Goal: Task Accomplishment & Management: Complete application form

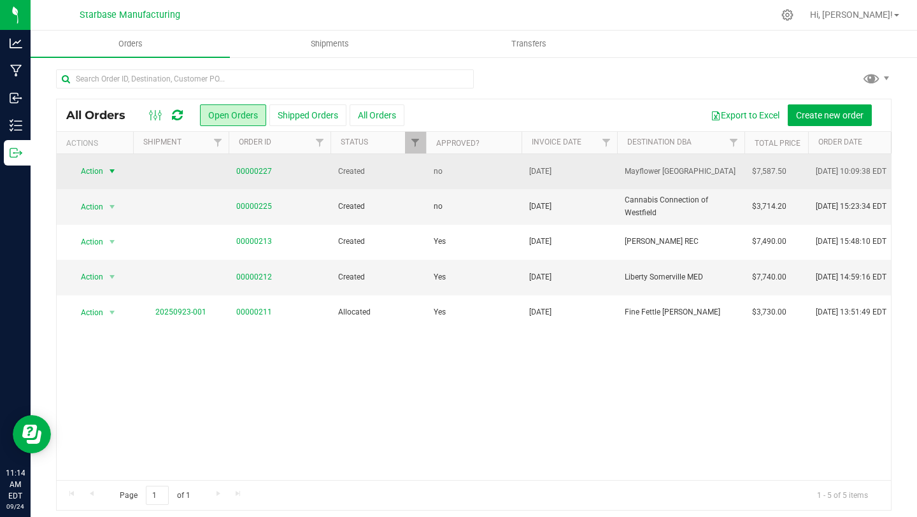
click at [105, 171] on span "select" at bounding box center [112, 171] width 16 height 18
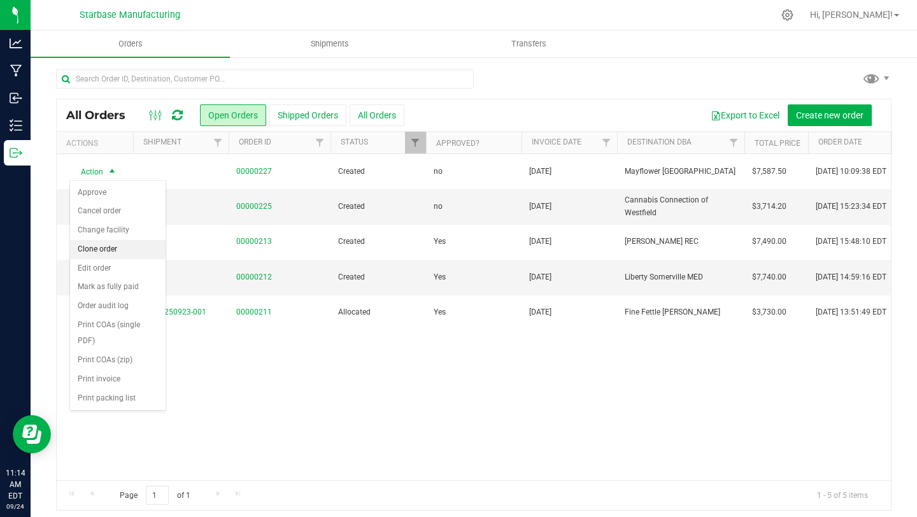
click at [103, 250] on li "Clone order" at bounding box center [118, 249] width 96 height 19
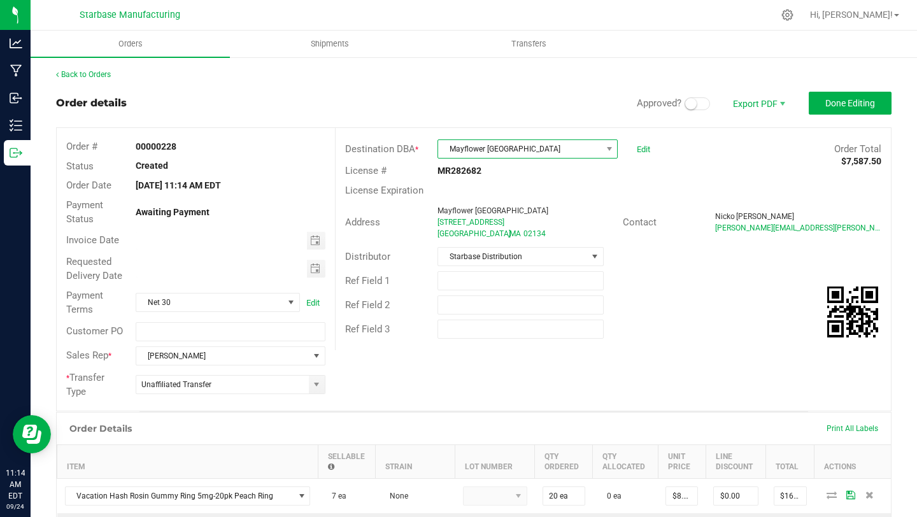
click at [465, 151] on span "Mayflower [GEOGRAPHIC_DATA]" at bounding box center [519, 149] width 163 height 18
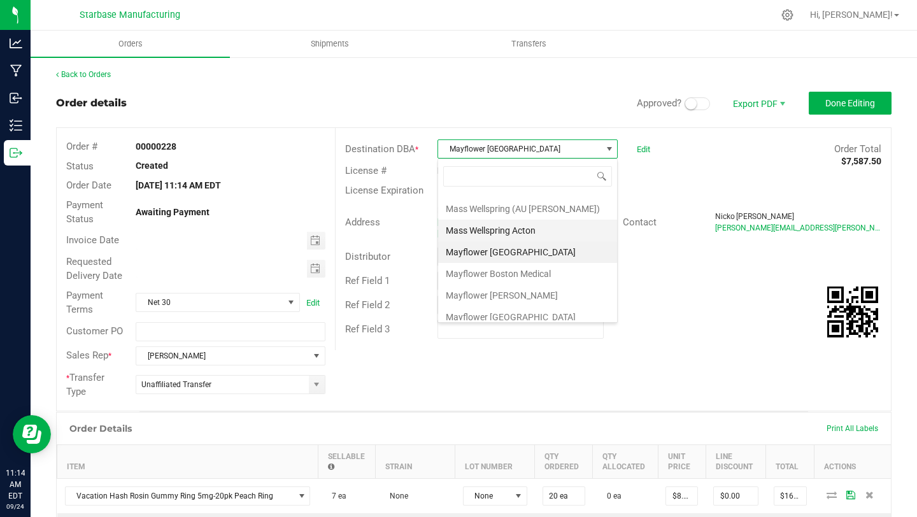
scroll to position [626, 0]
click at [495, 312] on li "Mayflower [GEOGRAPHIC_DATA]" at bounding box center [527, 314] width 179 height 22
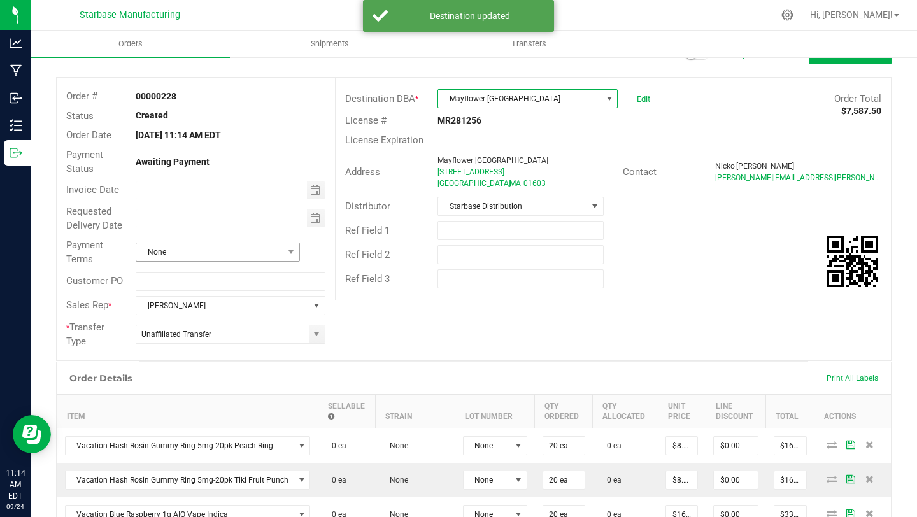
scroll to position [65, 0]
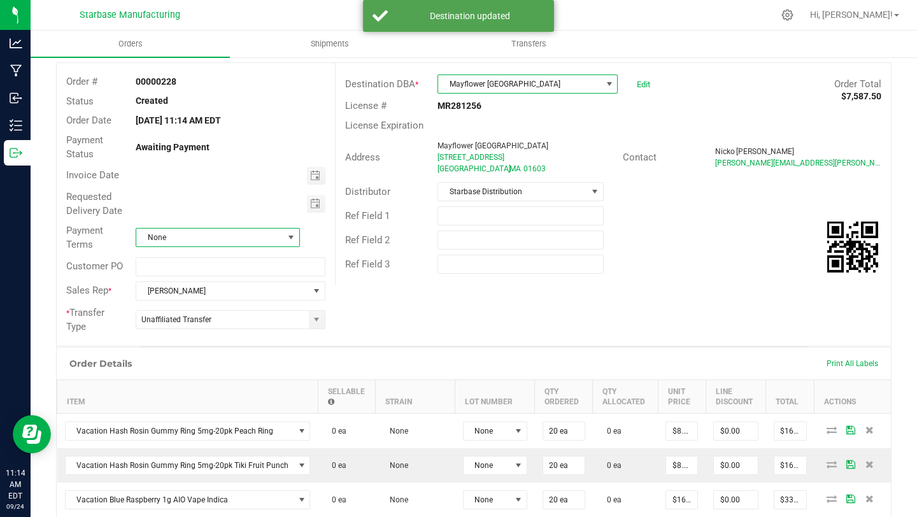
click at [242, 234] on span "None" at bounding box center [209, 238] width 147 height 18
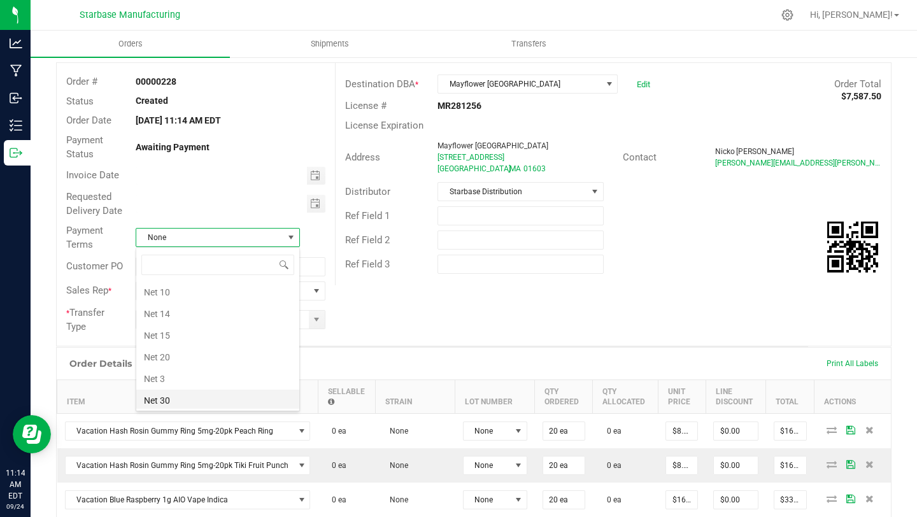
click at [199, 392] on li "Net 30" at bounding box center [217, 401] width 163 height 22
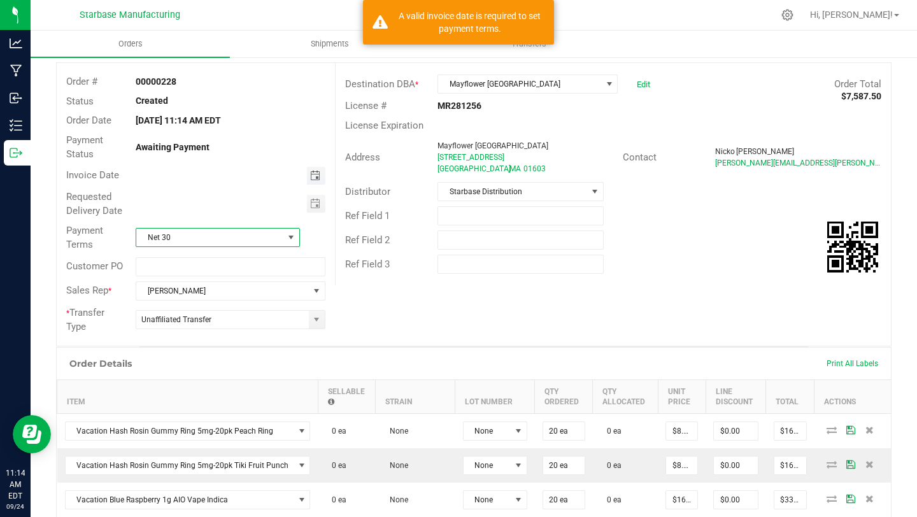
click at [318, 173] on span "Toggle calendar" at bounding box center [315, 176] width 10 height 10
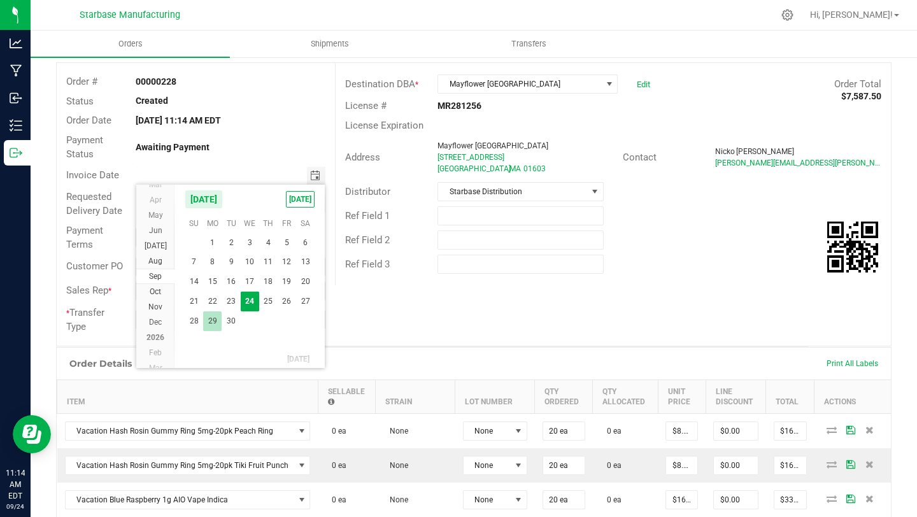
click at [213, 321] on span "29" at bounding box center [212, 321] width 18 height 20
type input "[DATE]"
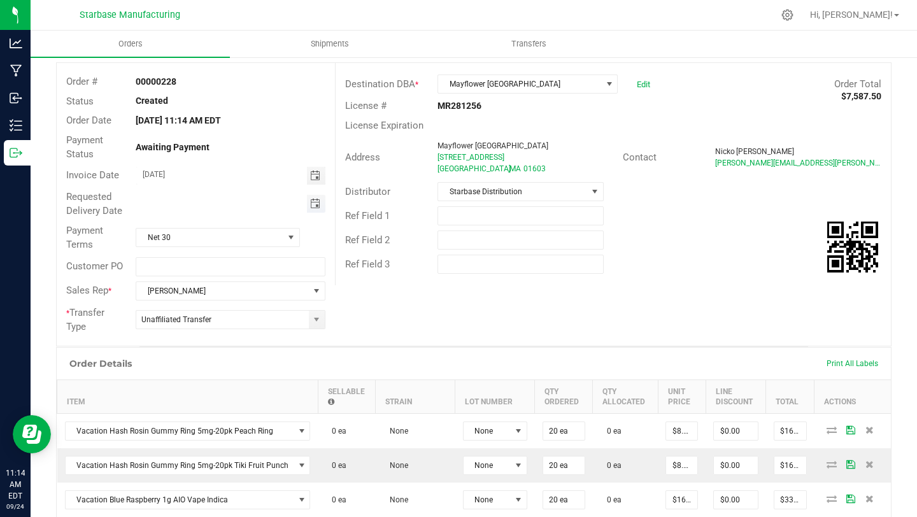
click at [318, 207] on span "Toggle calendar" at bounding box center [315, 204] width 10 height 10
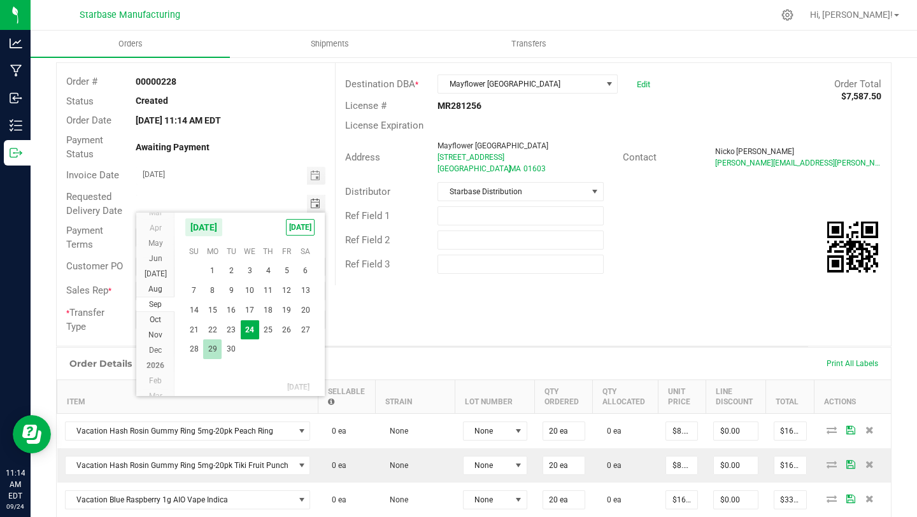
click at [211, 349] on span "29" at bounding box center [212, 349] width 18 height 20
type input "[DATE]"
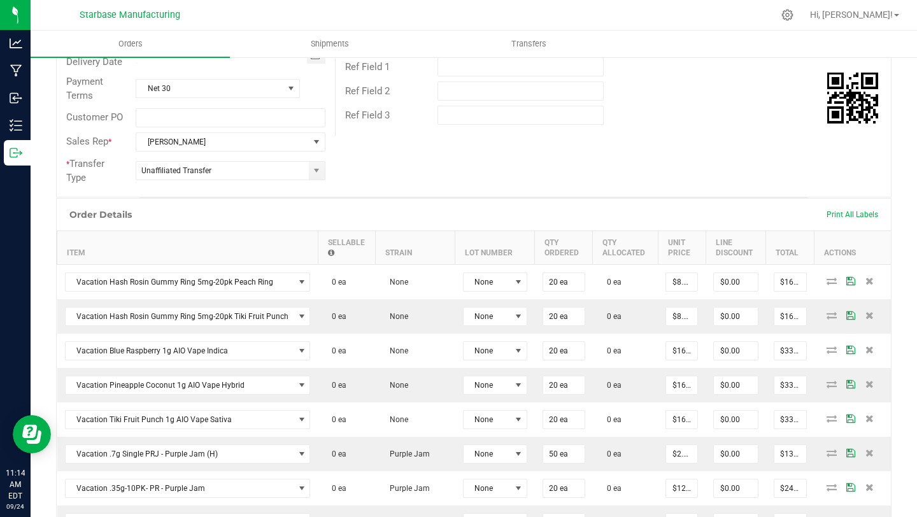
scroll to position [213, 0]
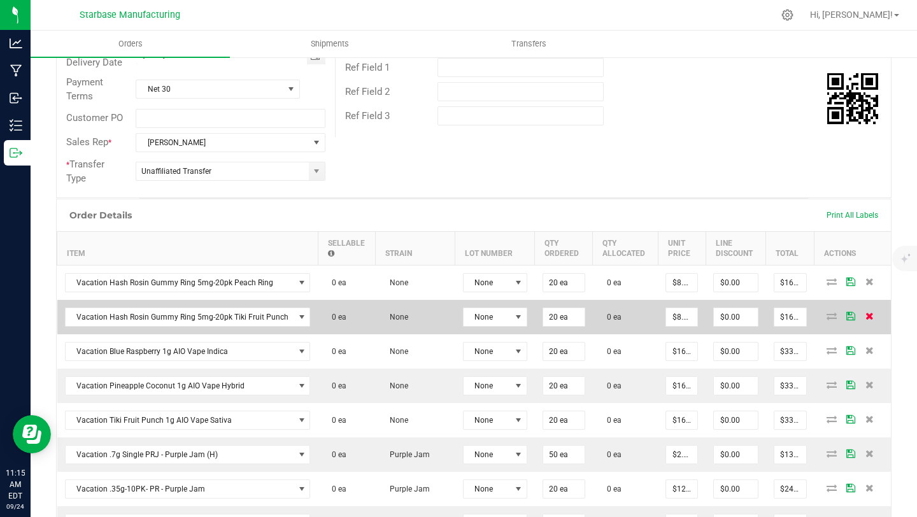
click at [870, 317] on icon at bounding box center [869, 316] width 8 height 8
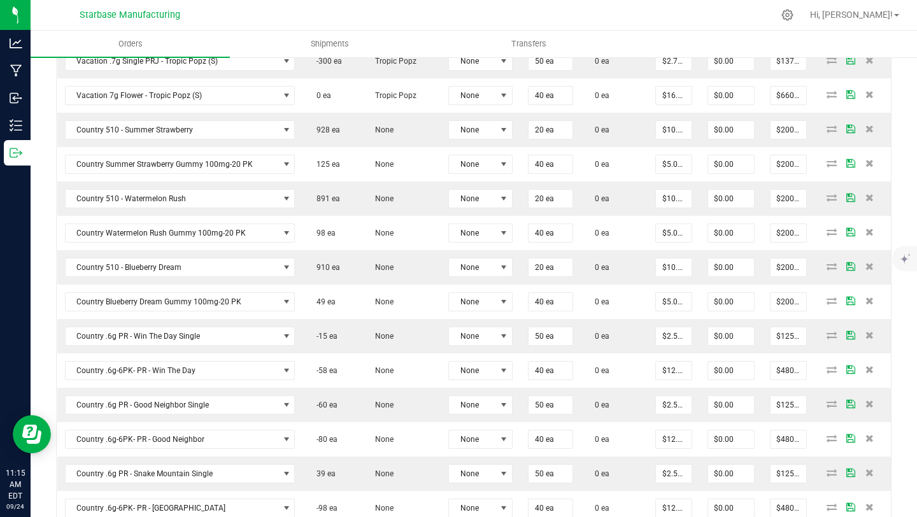
scroll to position [813, 0]
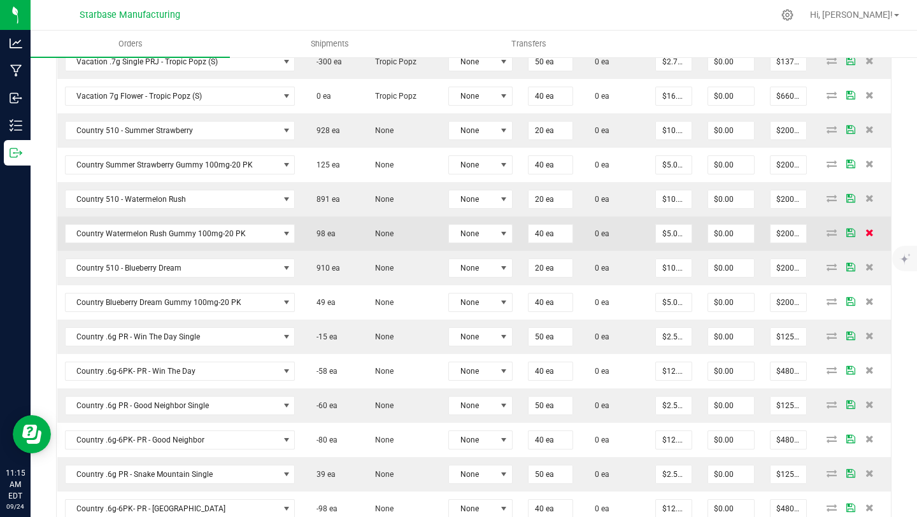
click at [868, 235] on icon at bounding box center [869, 233] width 8 height 8
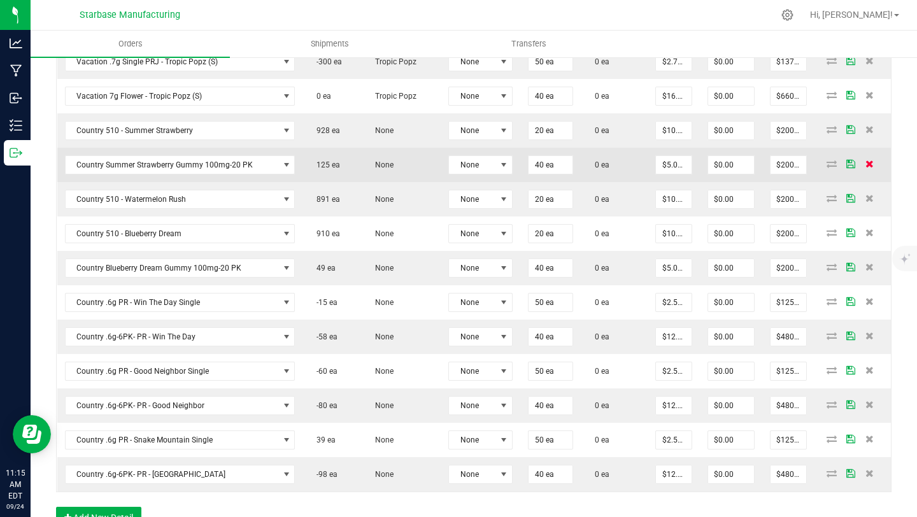
click at [866, 160] on icon at bounding box center [869, 164] width 8 height 8
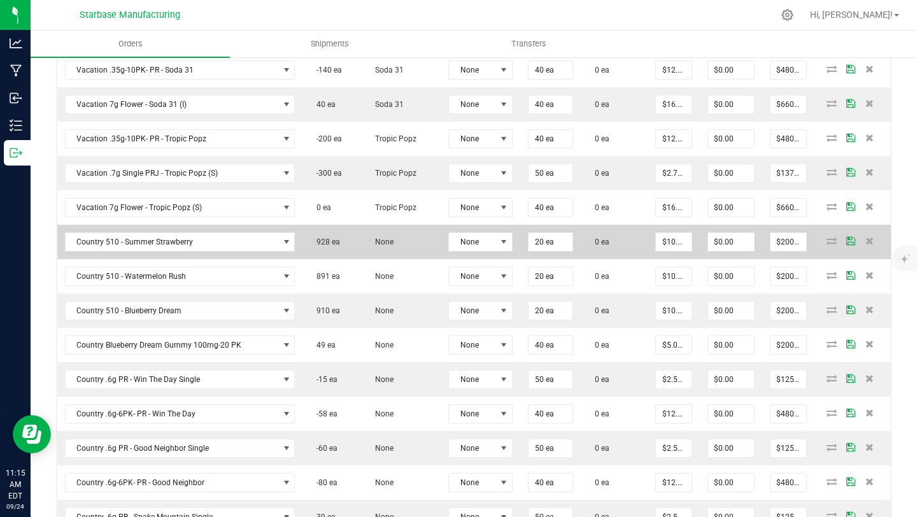
scroll to position [700, 0]
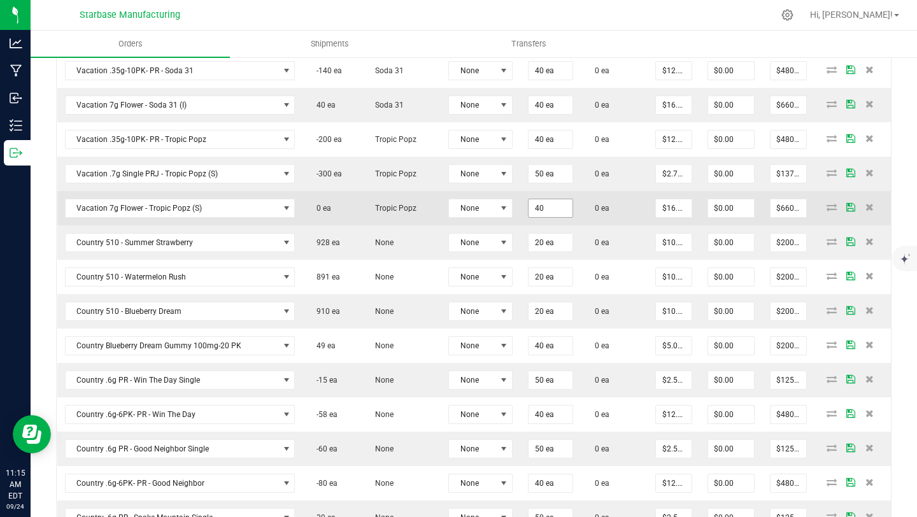
click at [536, 208] on input "40" at bounding box center [551, 208] width 44 height 18
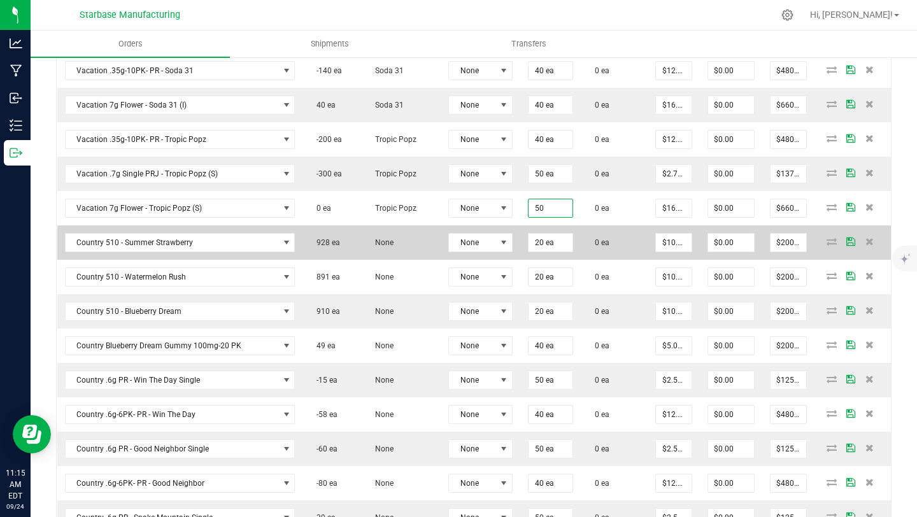
type input "50"
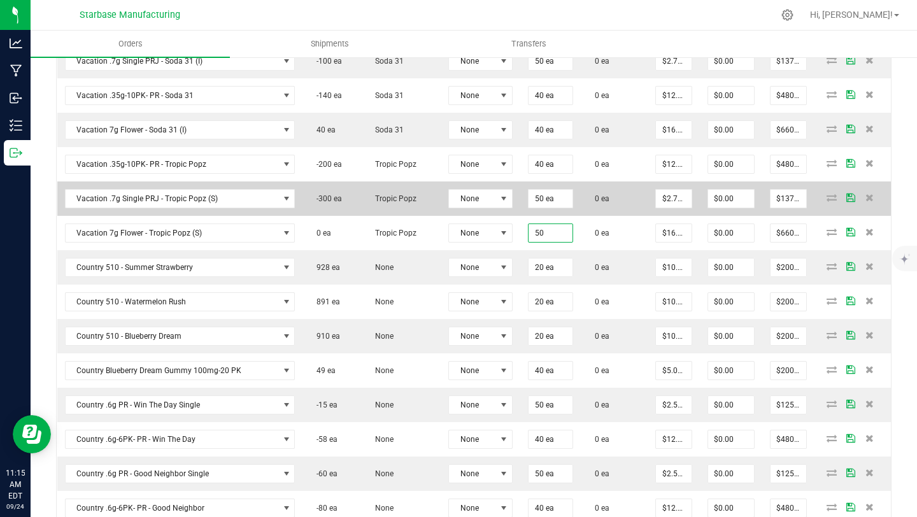
scroll to position [651, 0]
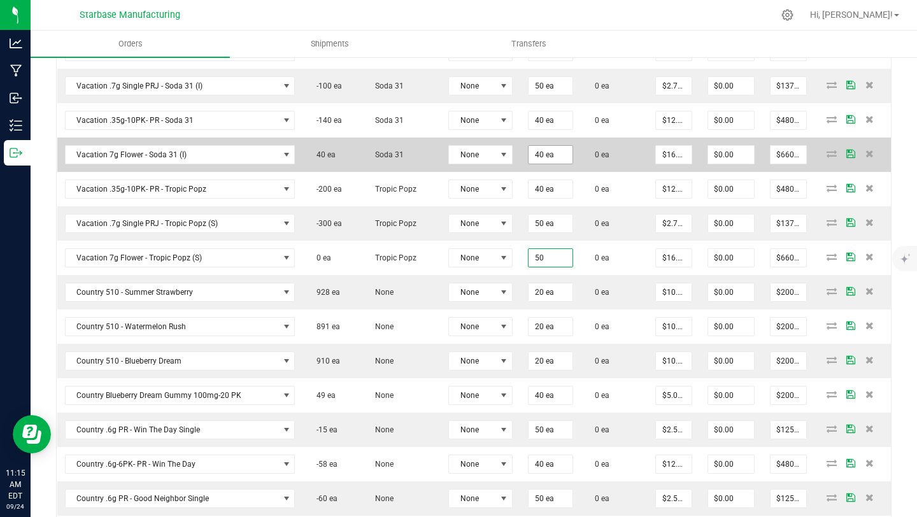
type input "40"
type input "50 ea"
type input "$825.00"
click at [534, 152] on input "40" at bounding box center [551, 155] width 44 height 18
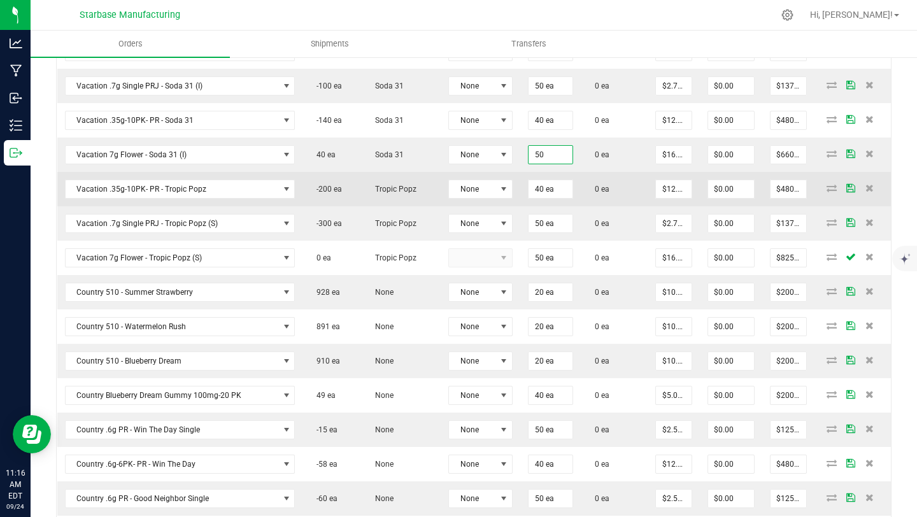
type input "50"
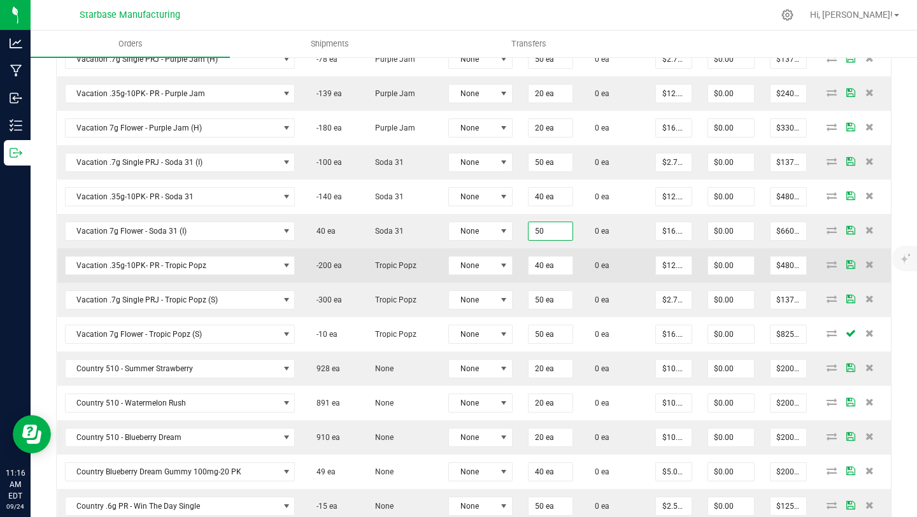
scroll to position [574, 0]
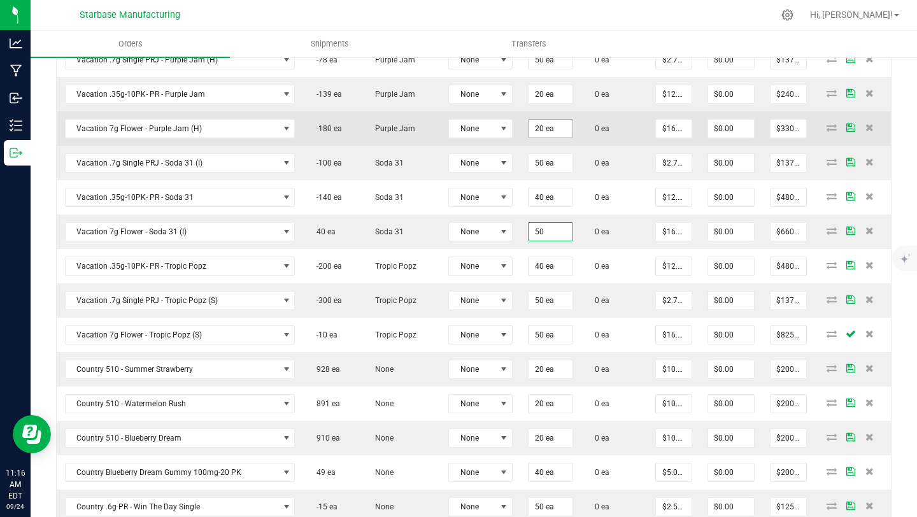
type input "20"
type input "50 ea"
type input "$825.00"
click at [534, 129] on input "20" at bounding box center [551, 129] width 44 height 18
click at [531, 125] on input "20" at bounding box center [551, 129] width 44 height 18
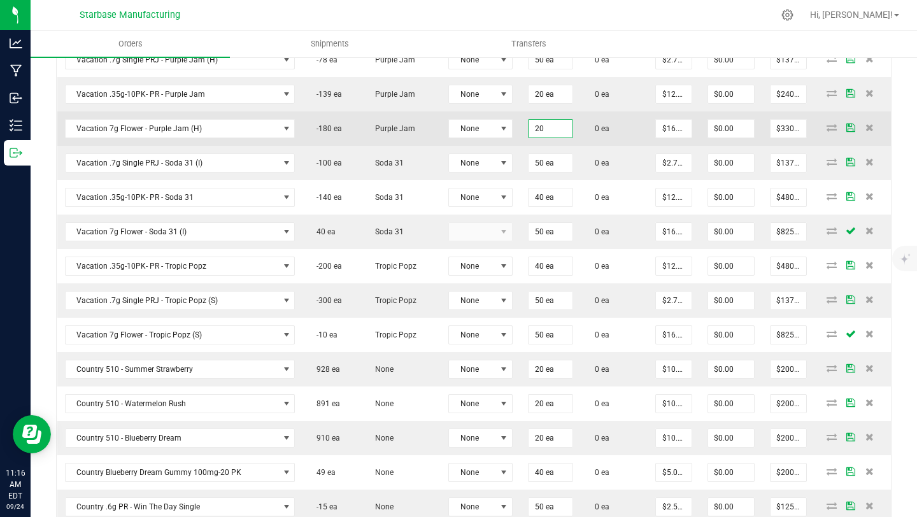
click at [534, 128] on input "20" at bounding box center [551, 129] width 44 height 18
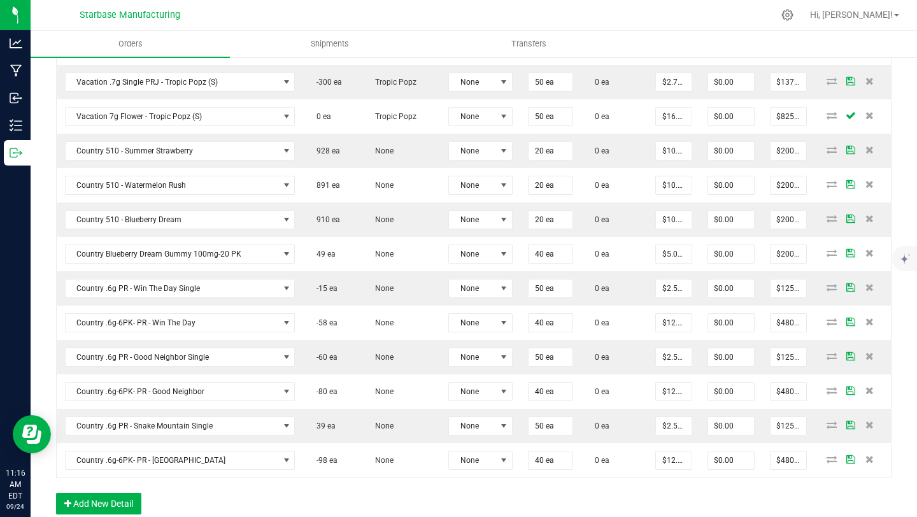
scroll to position [794, 0]
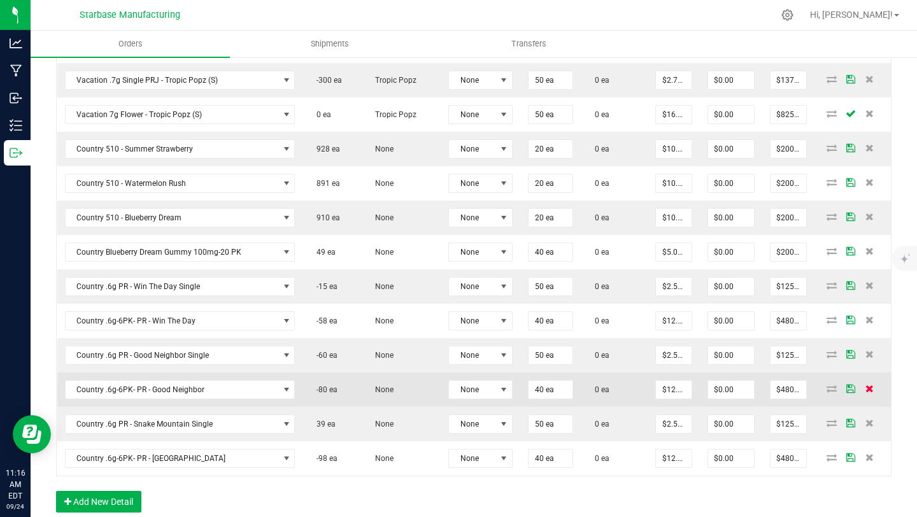
type input "40 ea"
type input "$660.00"
click at [868, 388] on icon at bounding box center [869, 389] width 8 height 8
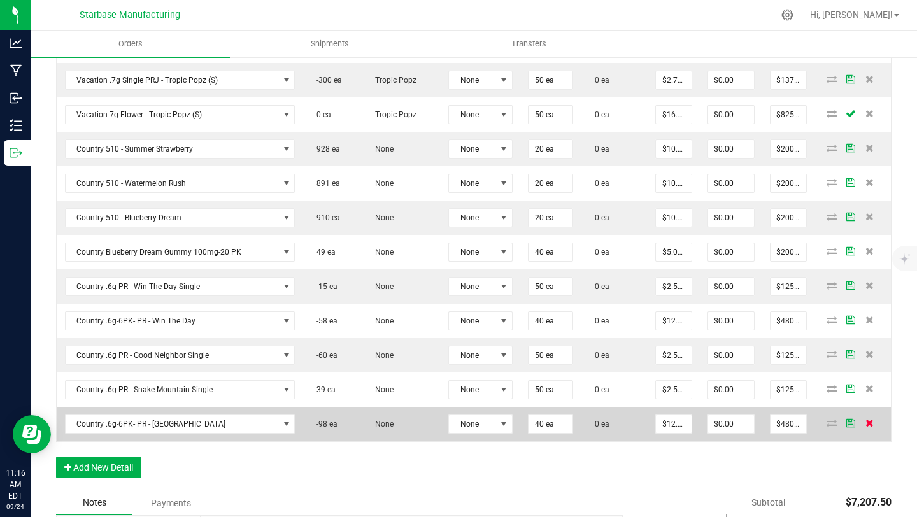
click at [870, 423] on icon at bounding box center [869, 423] width 8 height 8
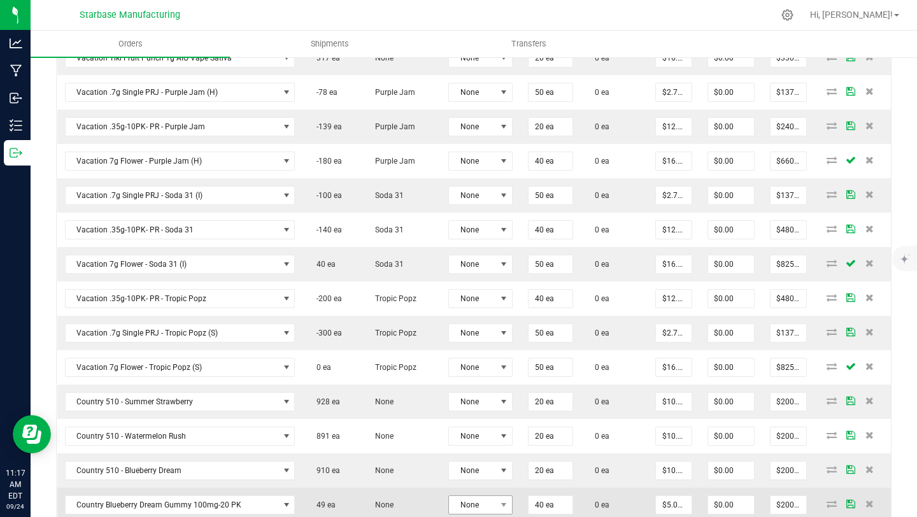
scroll to position [538, 0]
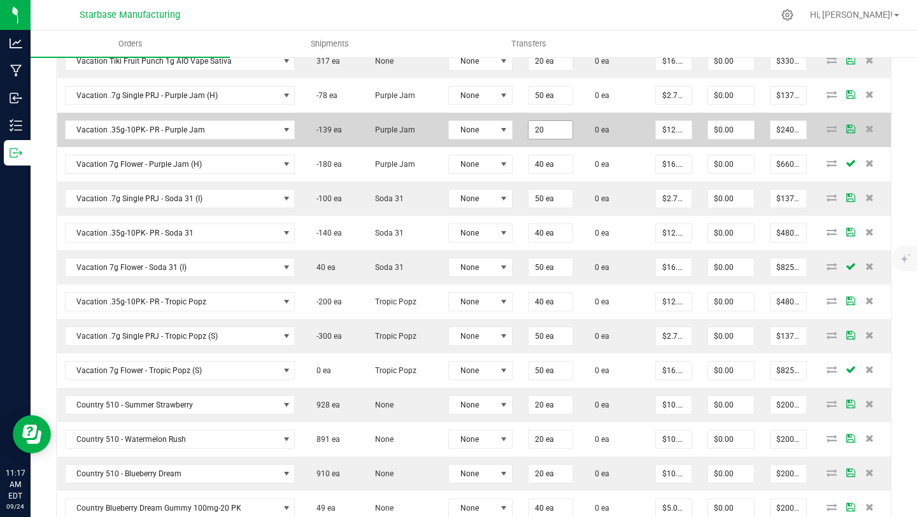
click at [532, 131] on input "20" at bounding box center [551, 130] width 44 height 18
click at [534, 128] on input "20" at bounding box center [551, 130] width 44 height 18
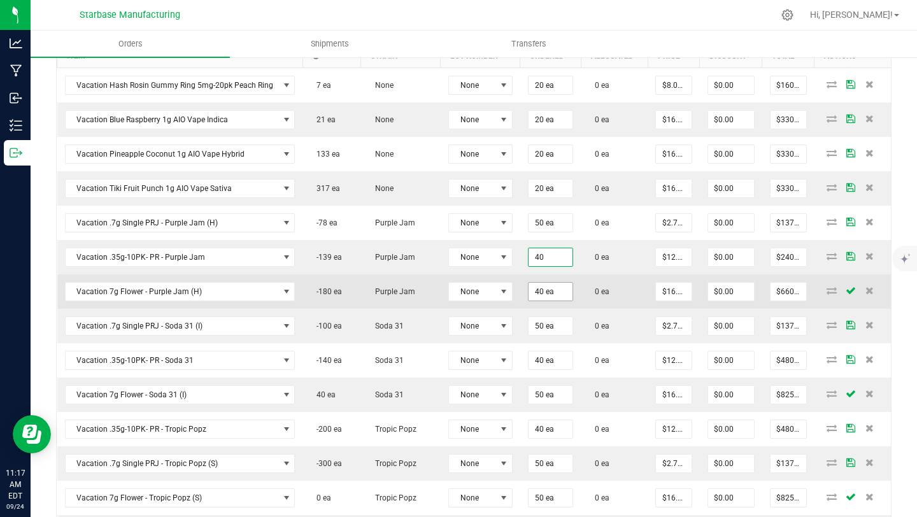
scroll to position [383, 0]
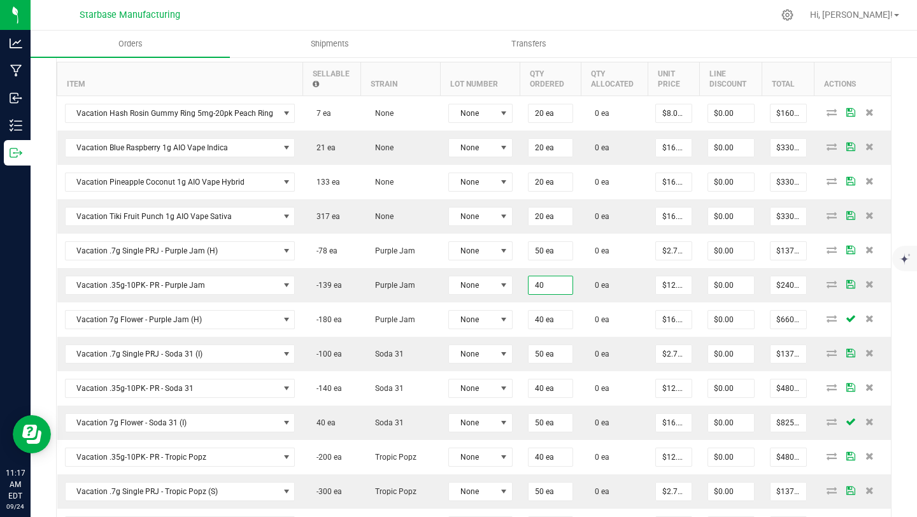
type input "40 ea"
type input "$480.00"
type input "40"
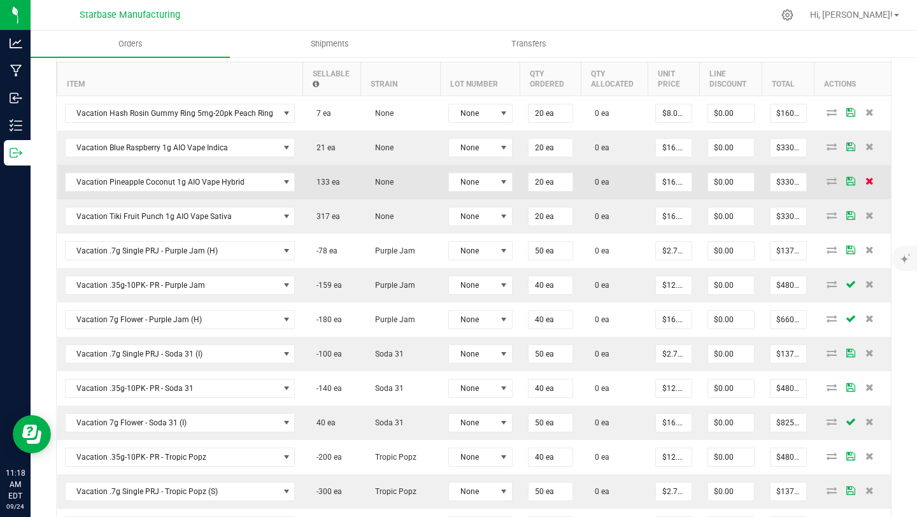
click at [871, 182] on icon at bounding box center [869, 181] width 8 height 8
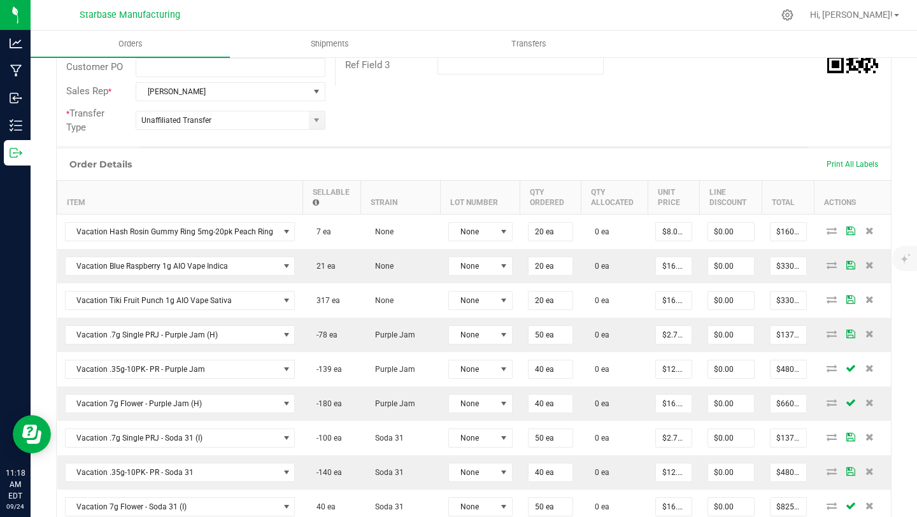
scroll to position [0, 0]
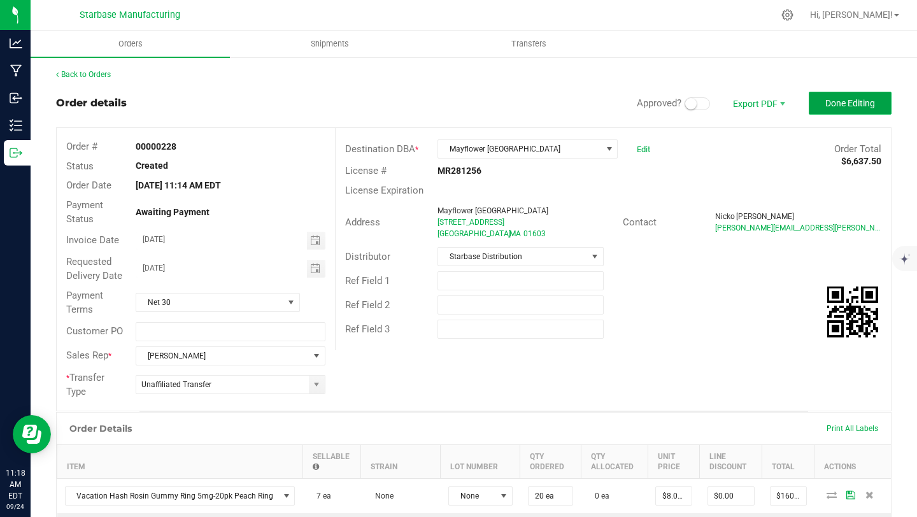
click at [839, 103] on span "Done Editing" at bounding box center [850, 103] width 50 height 10
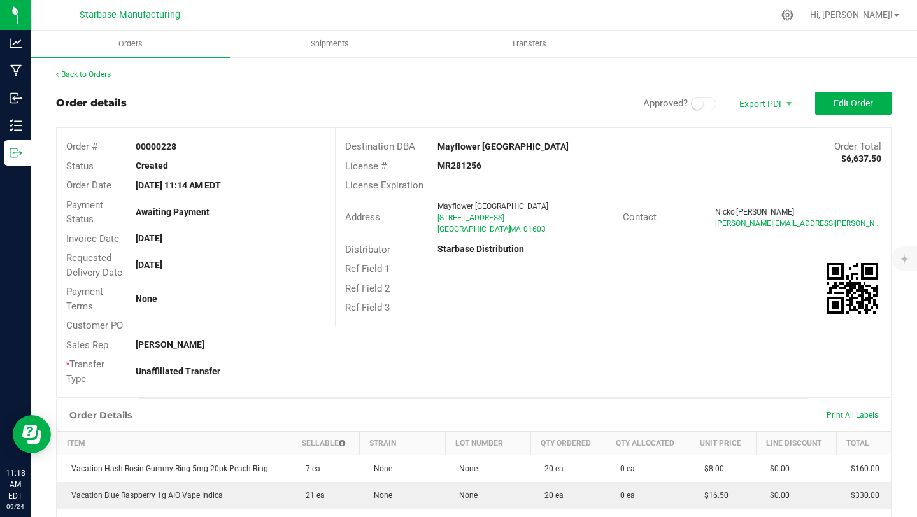
click at [101, 70] on link "Back to Orders" at bounding box center [83, 74] width 55 height 9
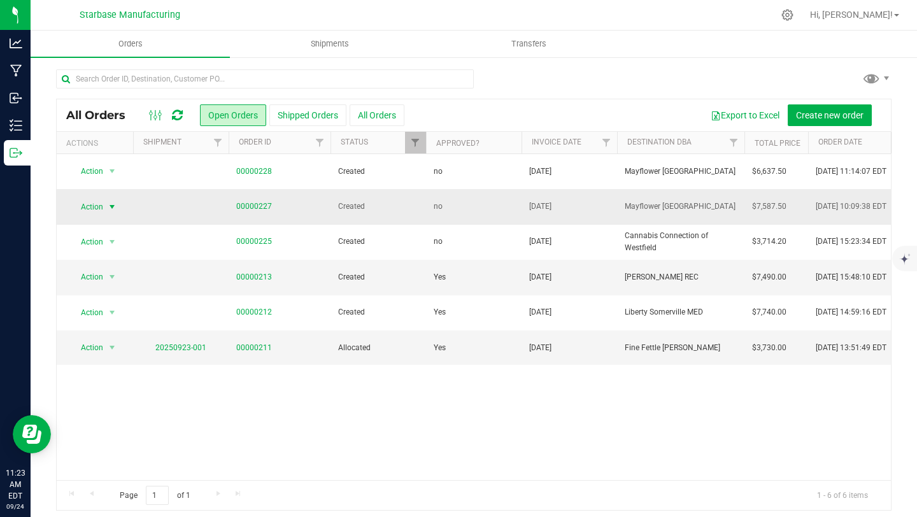
click at [103, 206] on span "Action" at bounding box center [86, 207] width 34 height 18
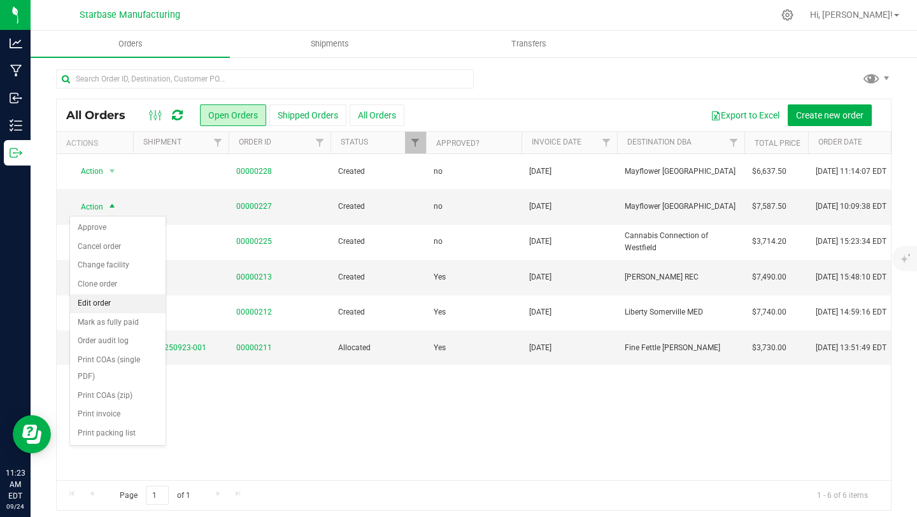
click at [94, 304] on li "Edit order" at bounding box center [118, 303] width 96 height 19
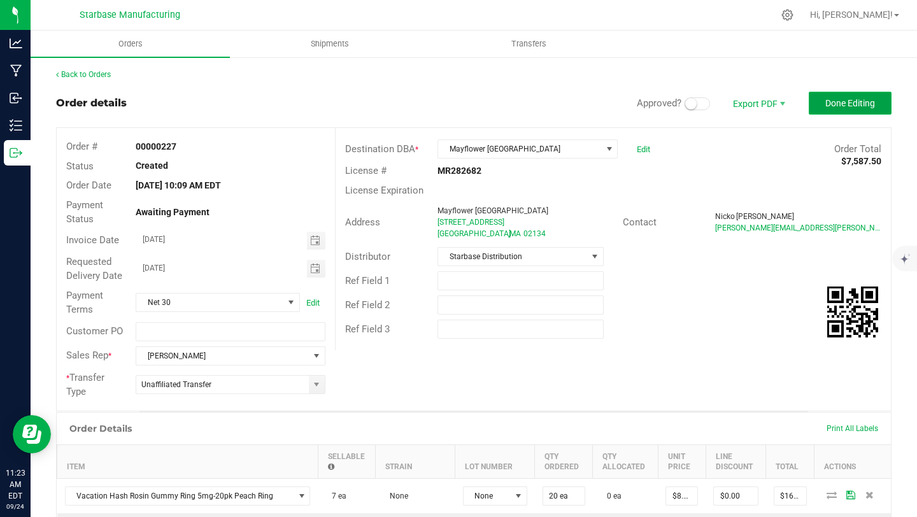
click at [832, 106] on span "Done Editing" at bounding box center [850, 103] width 50 height 10
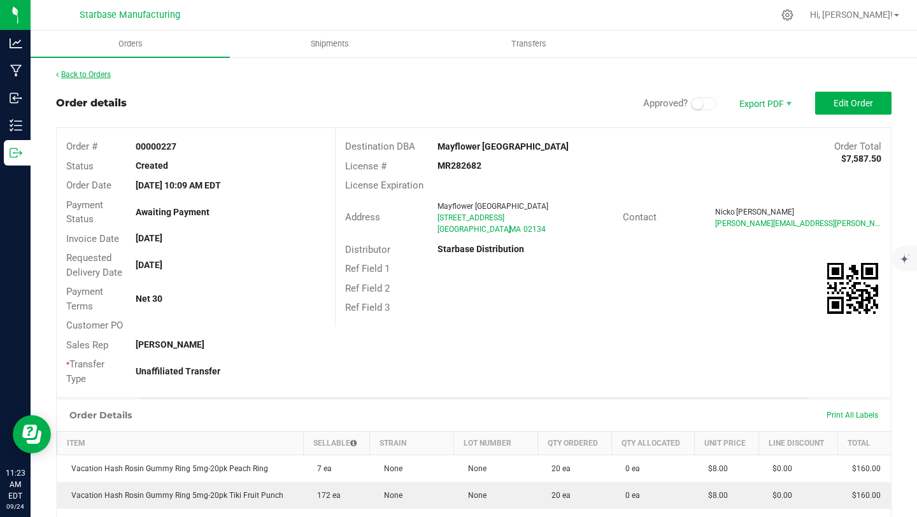
click at [98, 73] on link "Back to Orders" at bounding box center [83, 74] width 55 height 9
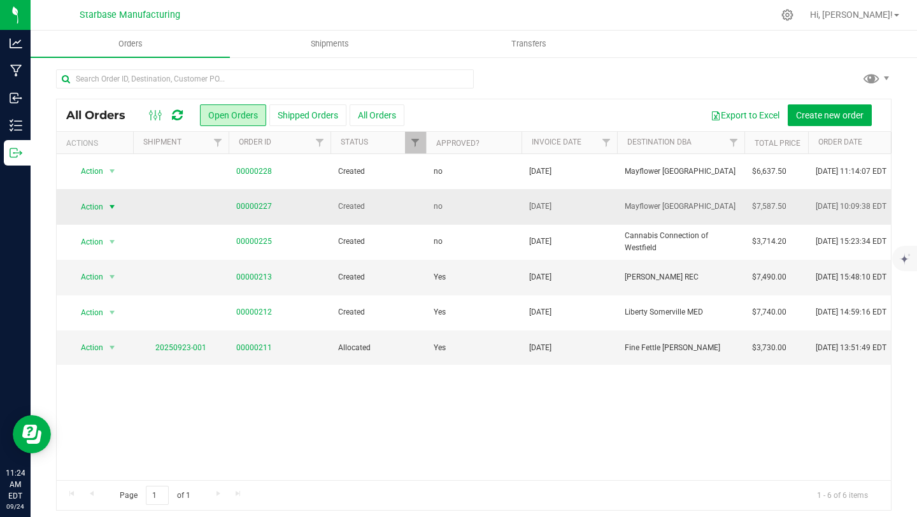
click at [114, 204] on span "select" at bounding box center [112, 207] width 10 height 10
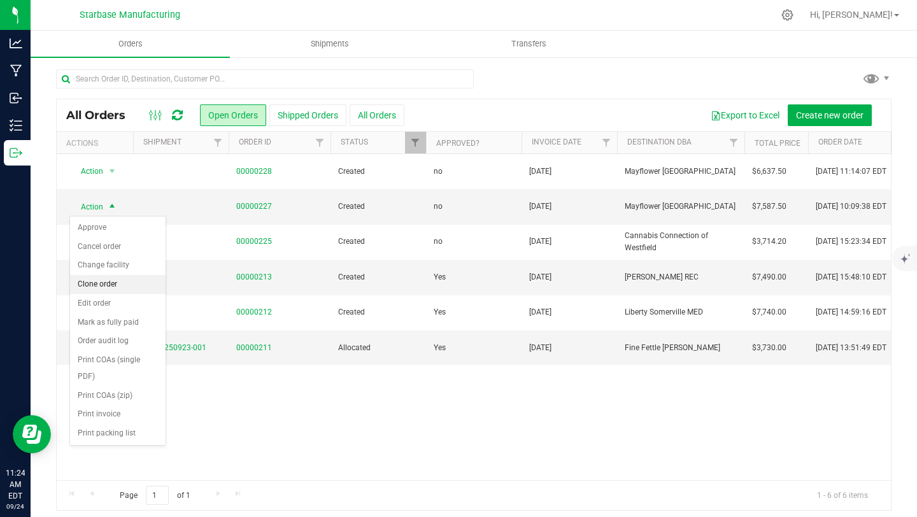
click at [107, 285] on li "Clone order" at bounding box center [118, 284] width 96 height 19
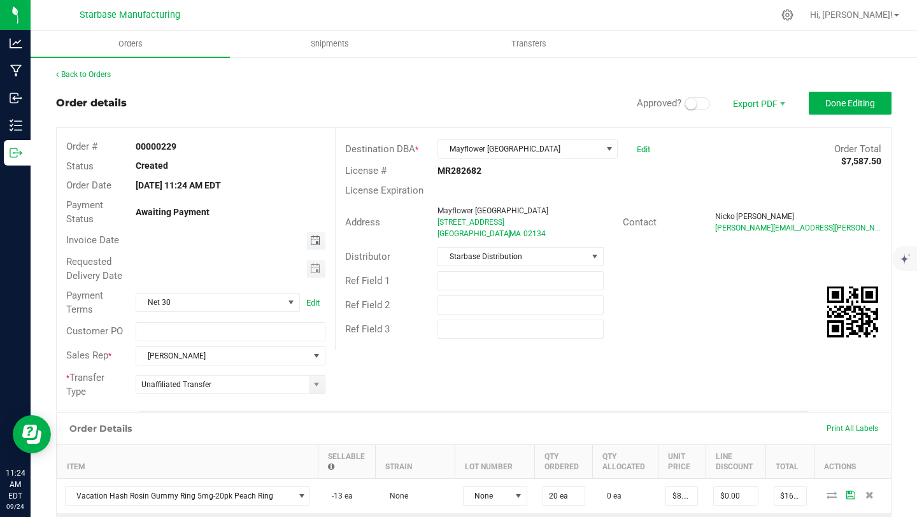
click at [320, 239] on span "Toggle calendar" at bounding box center [315, 241] width 10 height 10
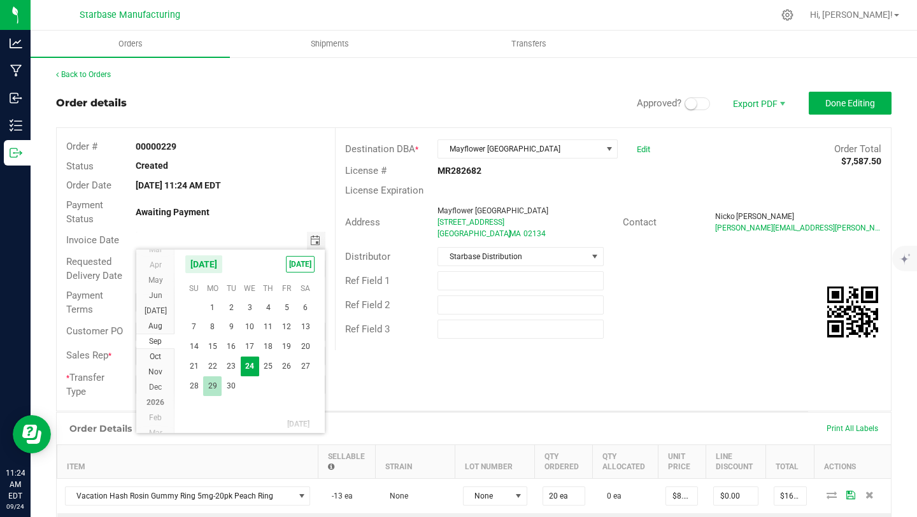
click at [215, 384] on span "29" at bounding box center [212, 386] width 18 height 20
type input "[DATE]"
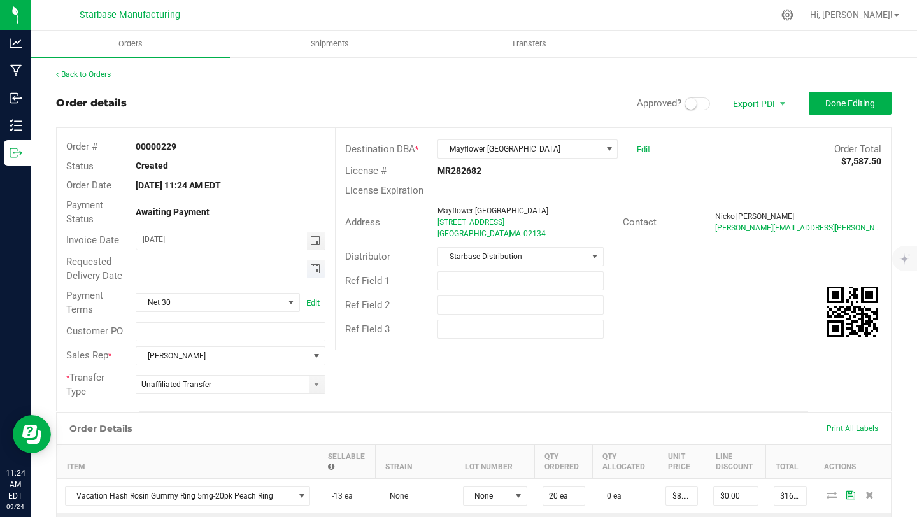
click at [314, 269] on span "Toggle calendar" at bounding box center [315, 269] width 10 height 10
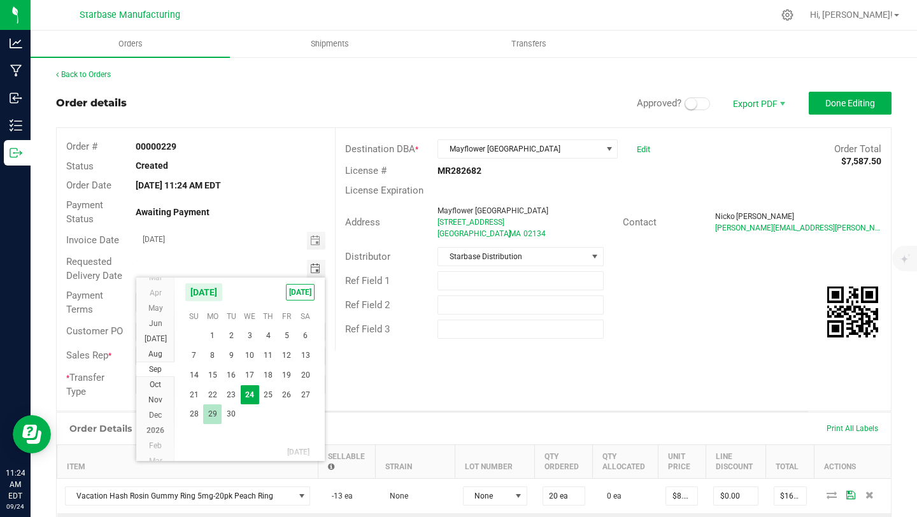
click at [215, 411] on span "29" at bounding box center [212, 414] width 18 height 20
type input "[DATE]"
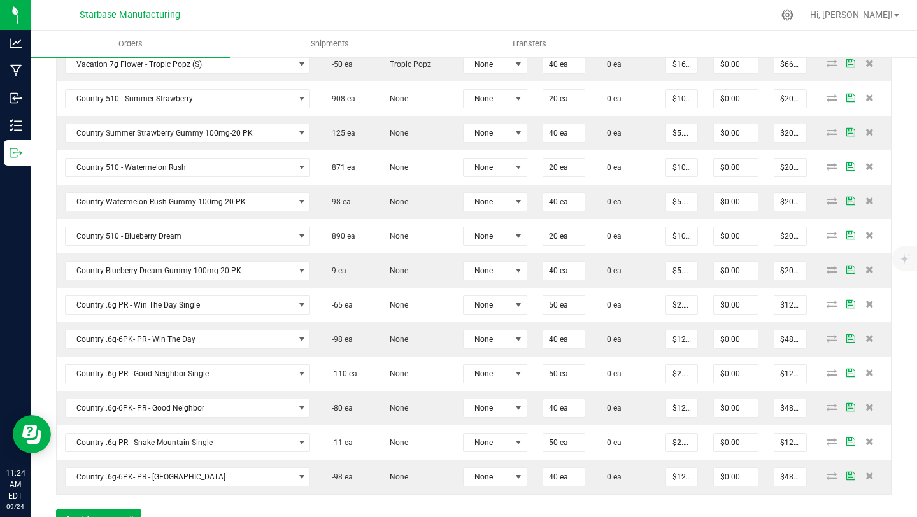
scroll to position [1114, 0]
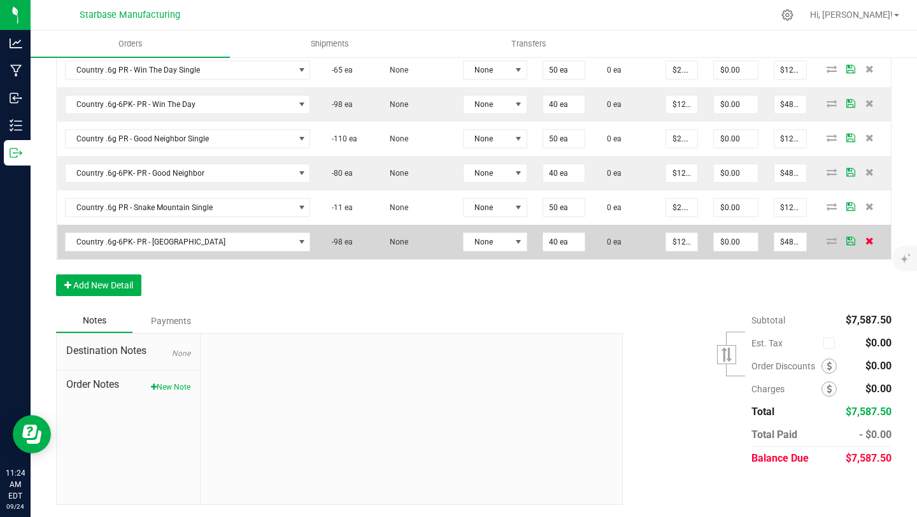
click at [872, 242] on icon at bounding box center [869, 241] width 8 height 8
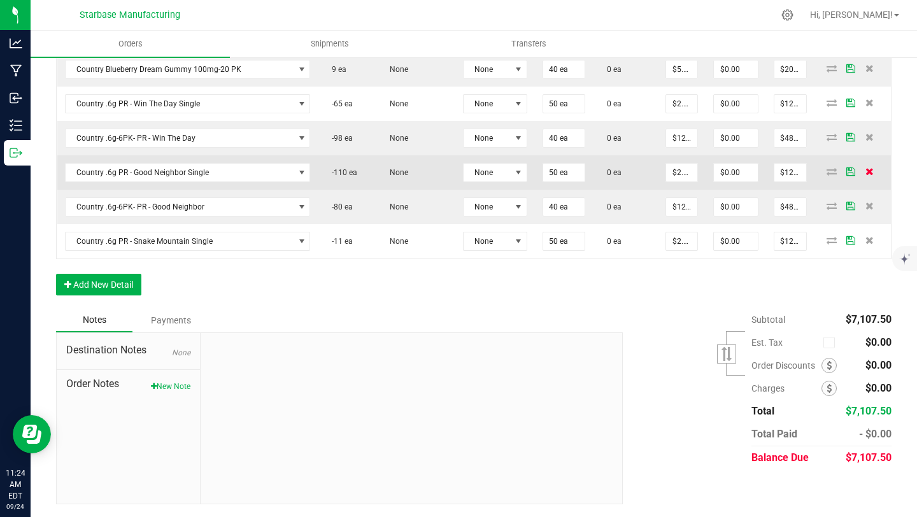
scroll to position [1079, 0]
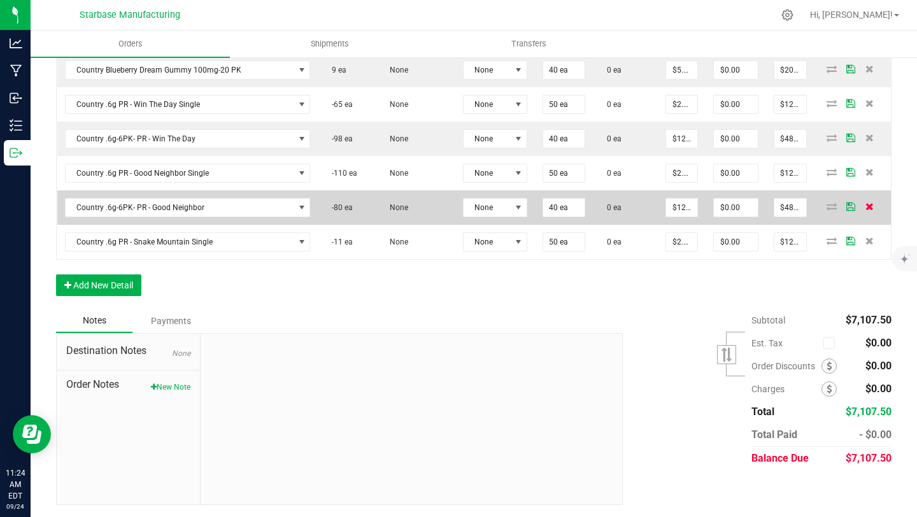
click at [873, 204] on icon at bounding box center [869, 206] width 8 height 8
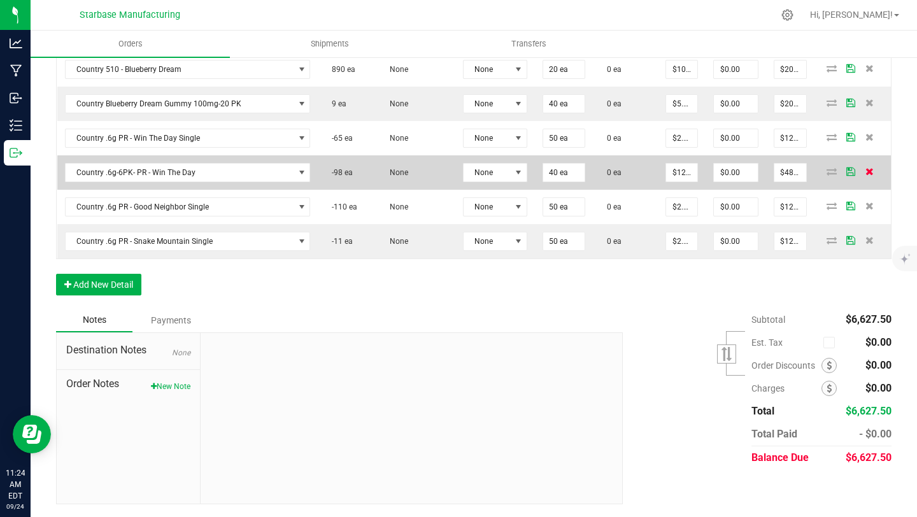
scroll to position [1045, 0]
click at [872, 171] on icon at bounding box center [869, 172] width 8 height 8
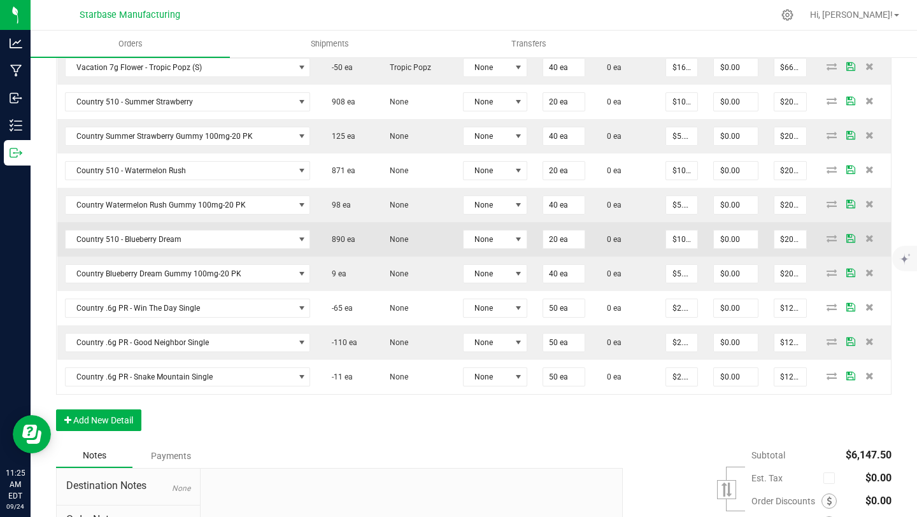
scroll to position [860, 0]
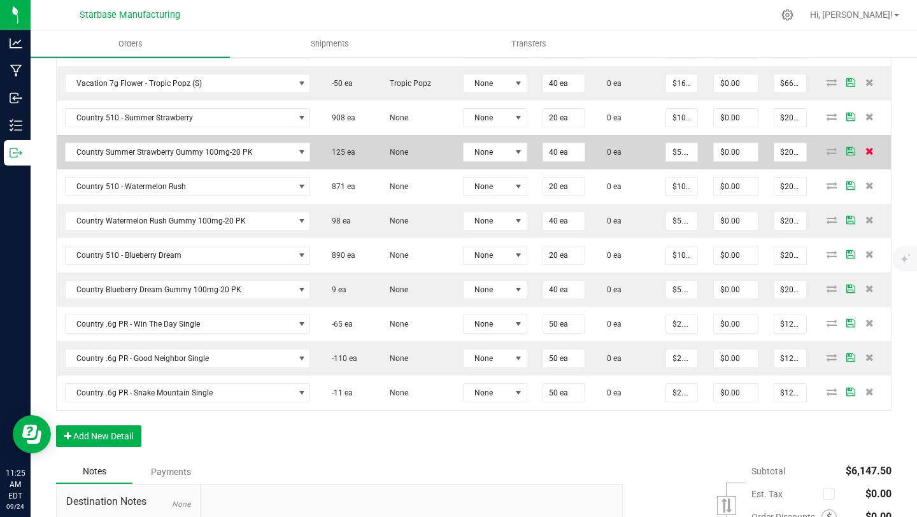
click at [872, 150] on icon at bounding box center [869, 151] width 8 height 8
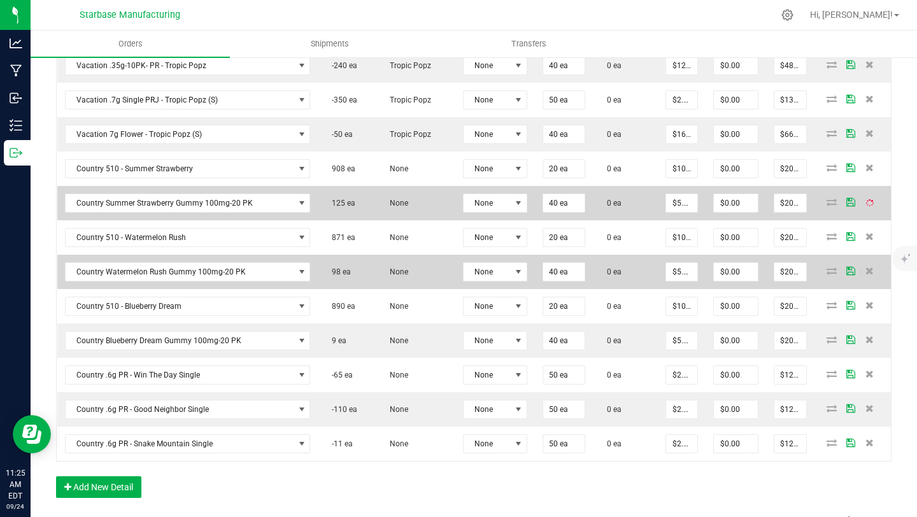
scroll to position [806, 0]
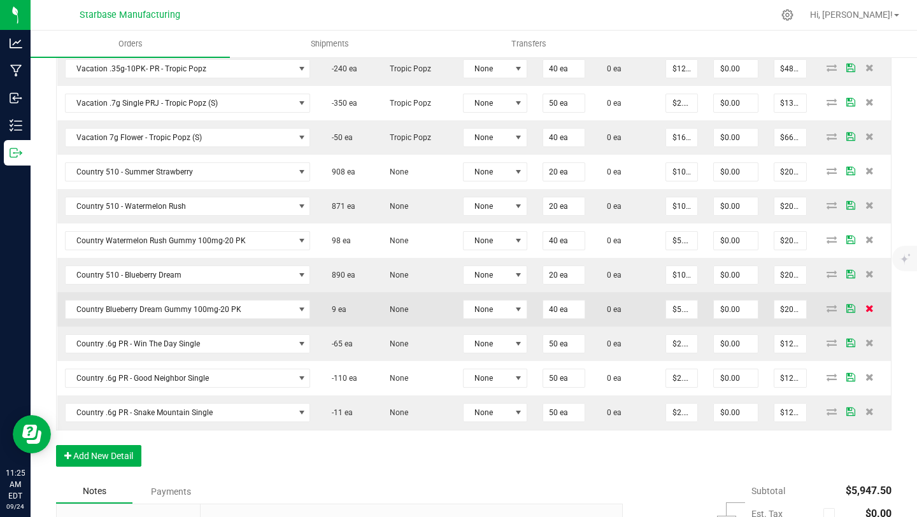
click at [872, 306] on icon at bounding box center [869, 308] width 8 height 8
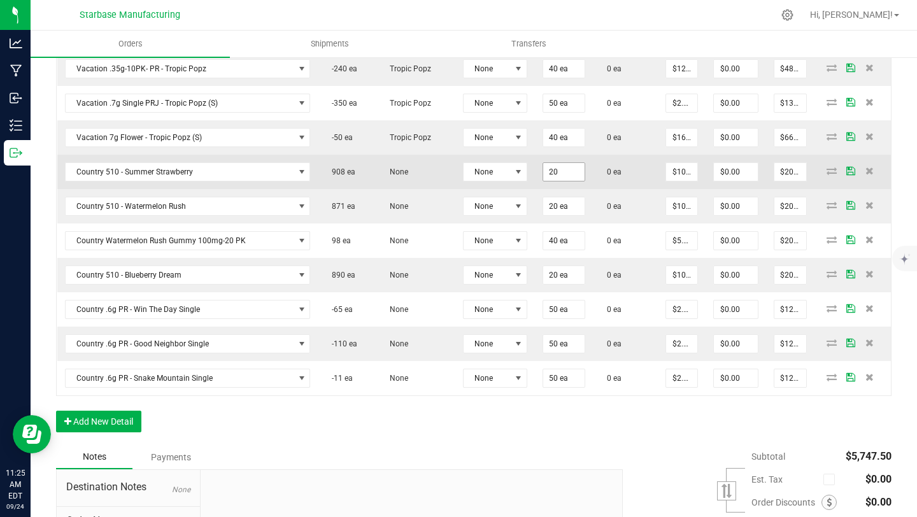
click at [551, 169] on input "20" at bounding box center [563, 172] width 41 height 18
click at [548, 169] on input "20" at bounding box center [563, 172] width 41 height 18
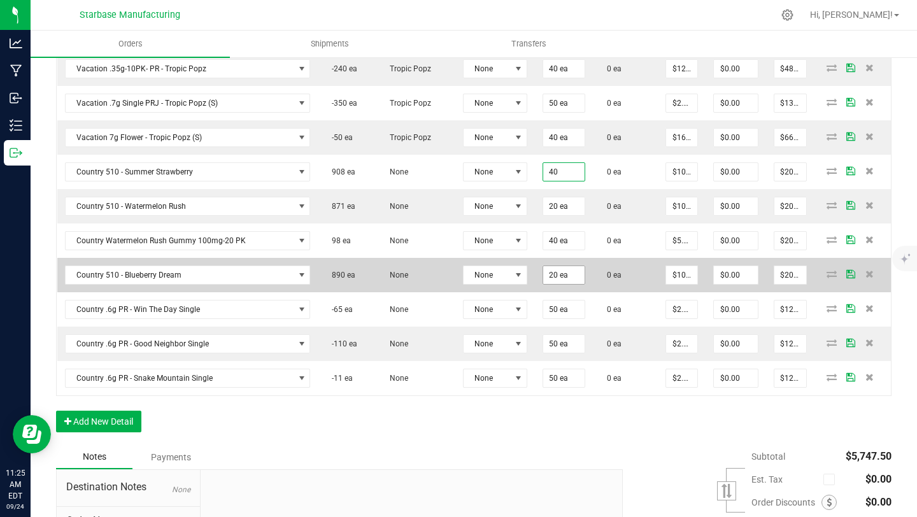
type input "40 ea"
type input "$400.00"
click at [550, 274] on input "20" at bounding box center [563, 275] width 41 height 18
click at [548, 273] on input "20" at bounding box center [563, 275] width 41 height 18
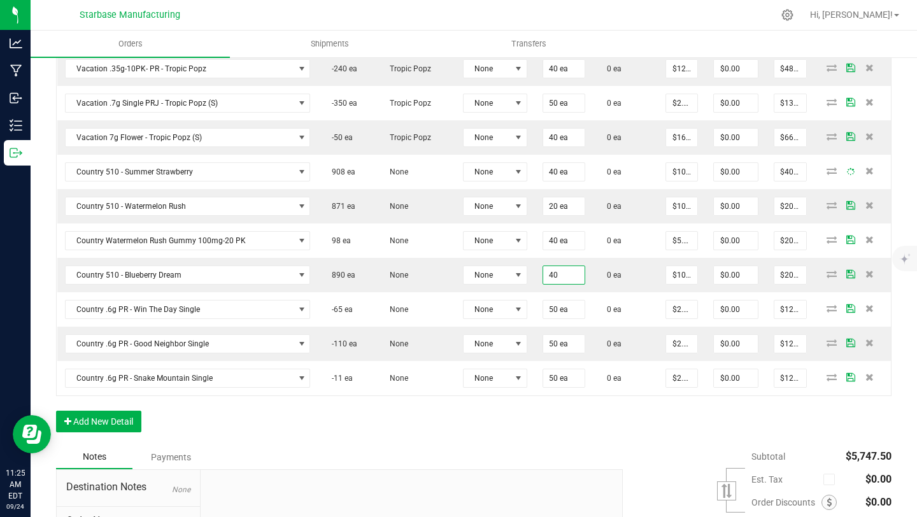
type input "40 ea"
type input "$400.00"
click at [515, 431] on div "Order Details Print All Labels Item Sellable Strain Lot Number Qty Ordered Qty …" at bounding box center [473, 25] width 835 height 839
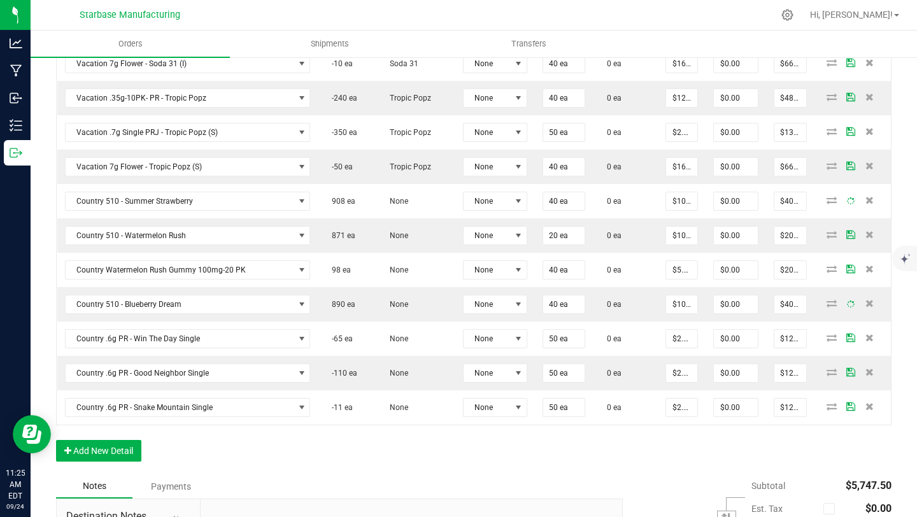
scroll to position [769, 0]
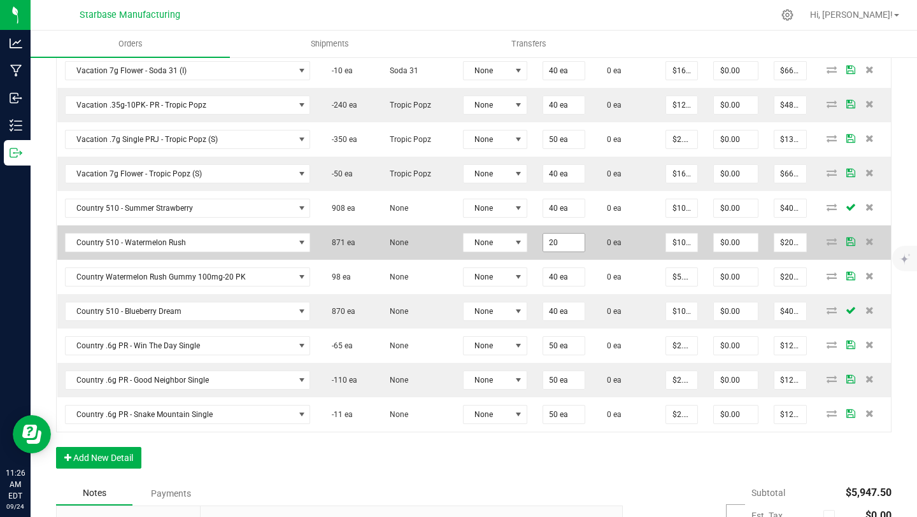
click at [549, 243] on input "20" at bounding box center [563, 243] width 41 height 18
click at [550, 243] on input "20" at bounding box center [563, 243] width 41 height 18
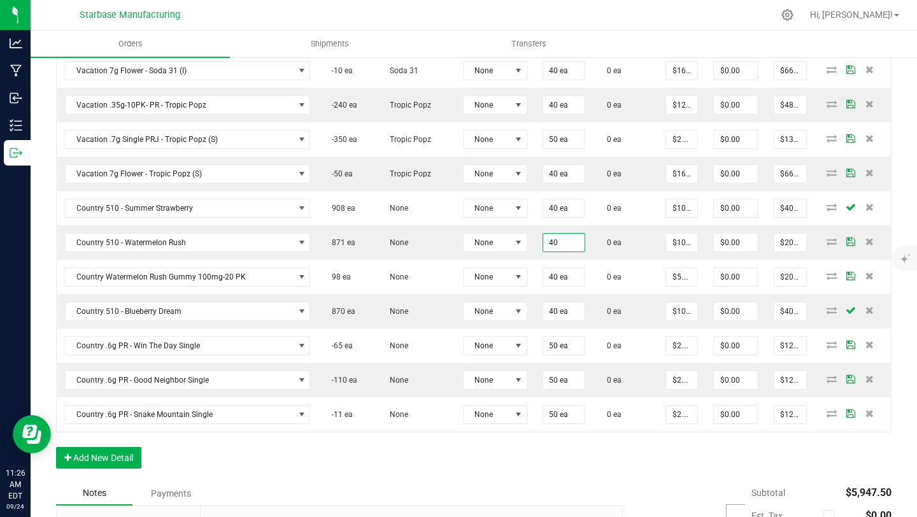
type input "40 ea"
type input "$400.00"
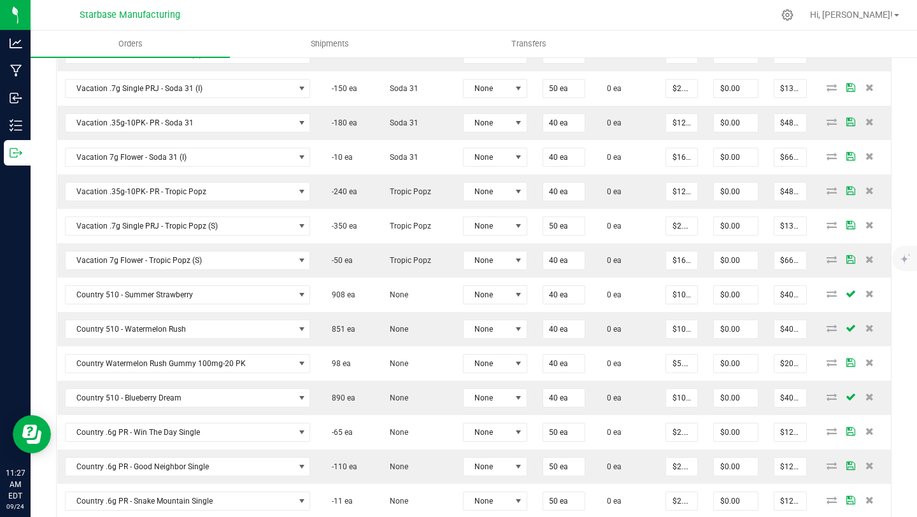
scroll to position [753, 0]
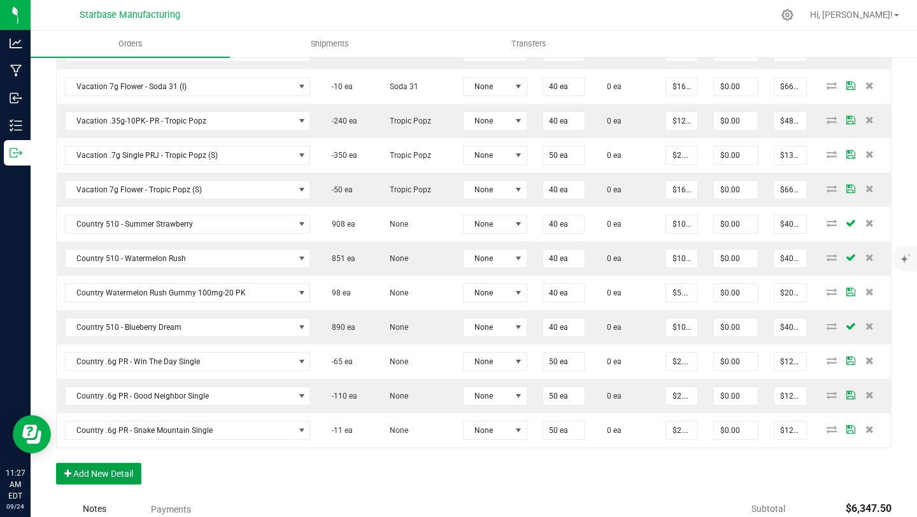
click at [110, 465] on button "Add New Detail" at bounding box center [98, 474] width 85 height 22
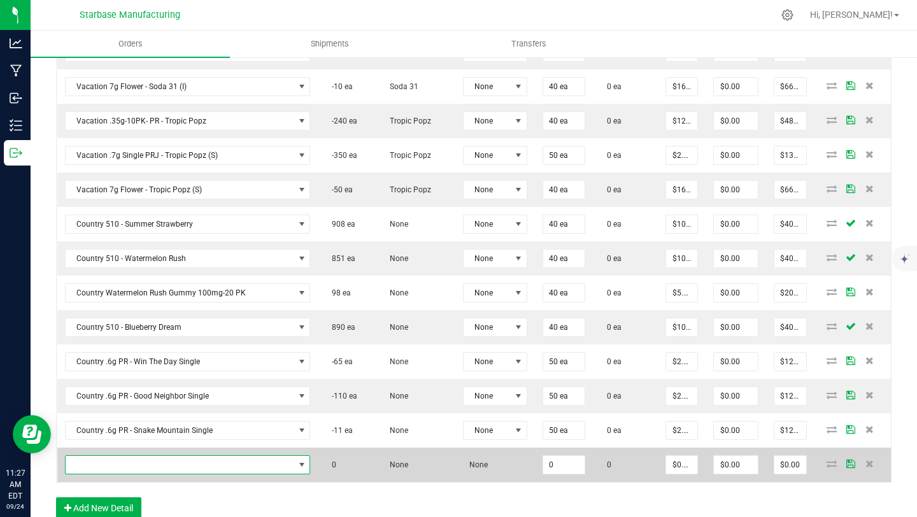
click at [120, 460] on span "NO DATA FOUND" at bounding box center [180, 465] width 229 height 18
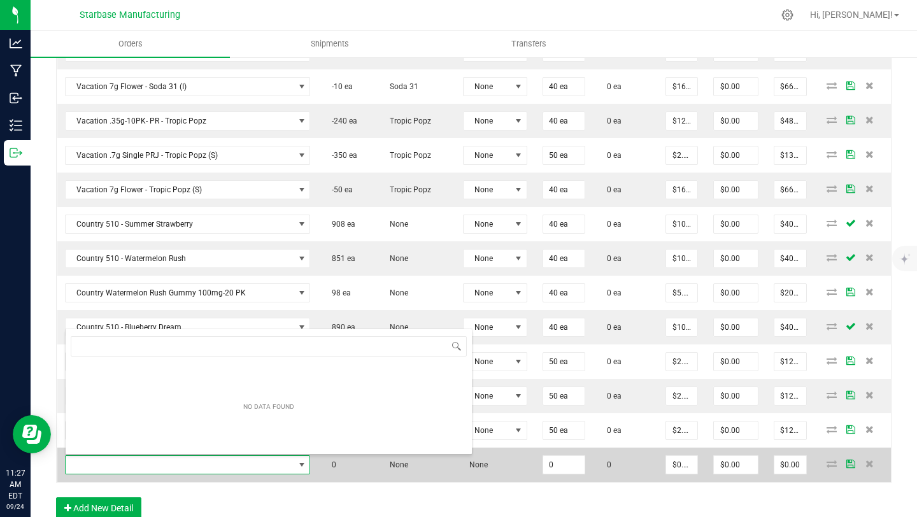
scroll to position [19, 240]
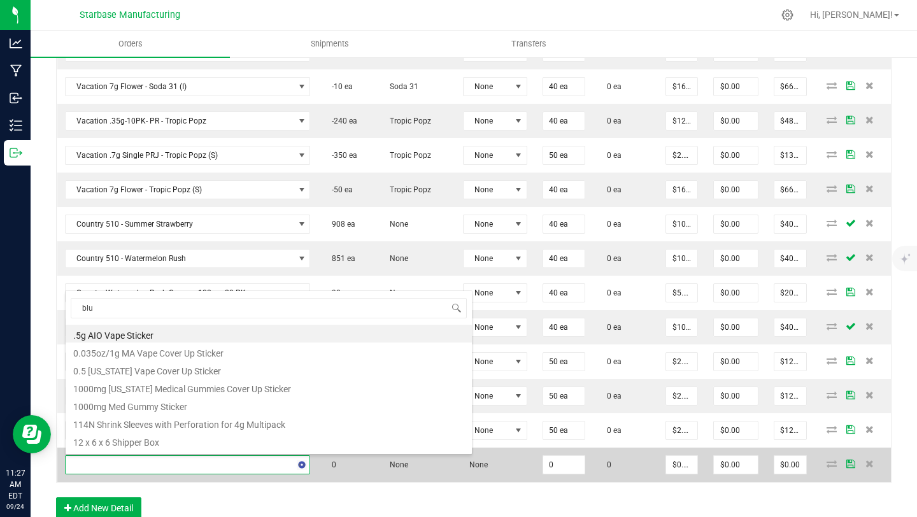
type input "blue"
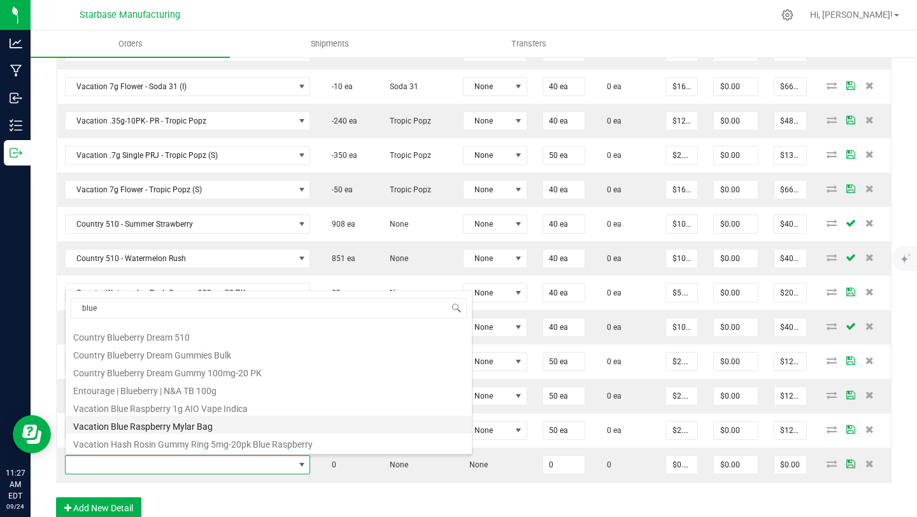
scroll to position [41, 0]
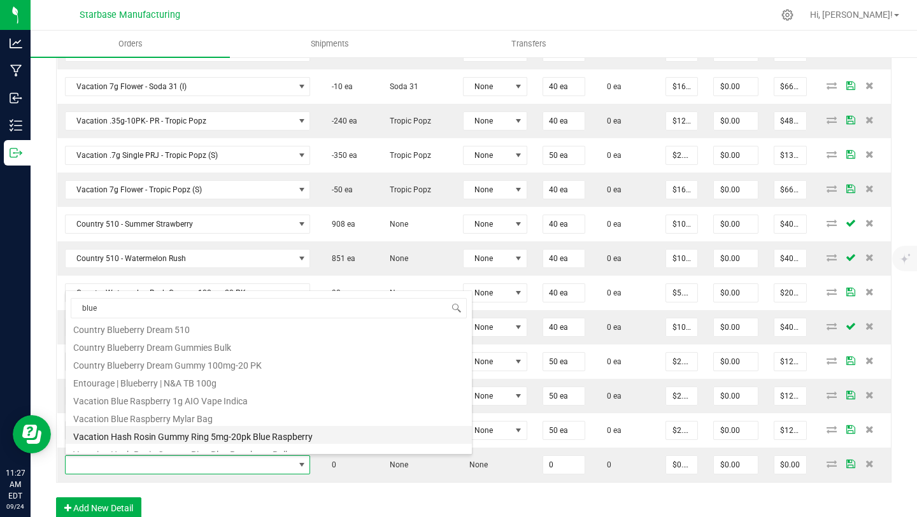
click at [162, 432] on li "Vacation Hash Rosin Gummy Ring 5mg-20pk Blue Raspberry" at bounding box center [269, 435] width 406 height 18
type input "0 ea"
type input "$12.00000"
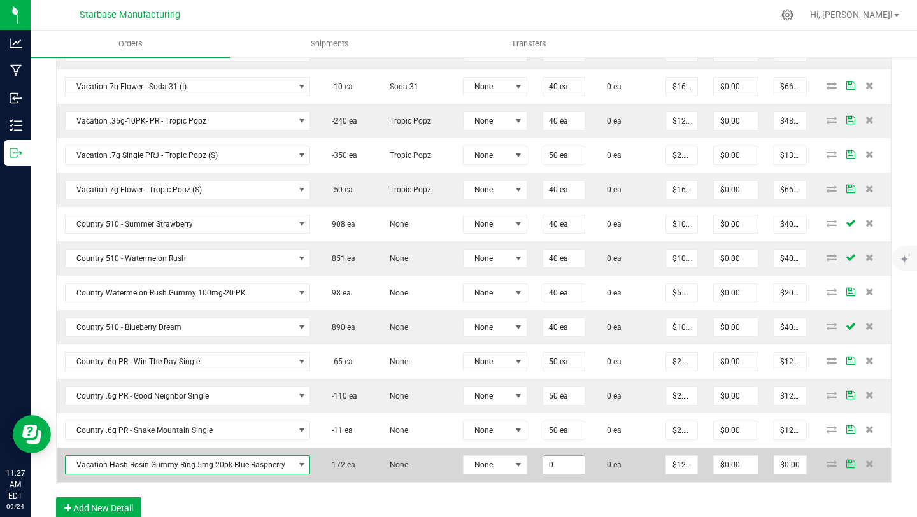
click at [565, 462] on input "0" at bounding box center [563, 465] width 41 height 18
type input "20 ea"
type input "12"
type input "$240.00"
click at [677, 464] on input "12" at bounding box center [681, 465] width 31 height 18
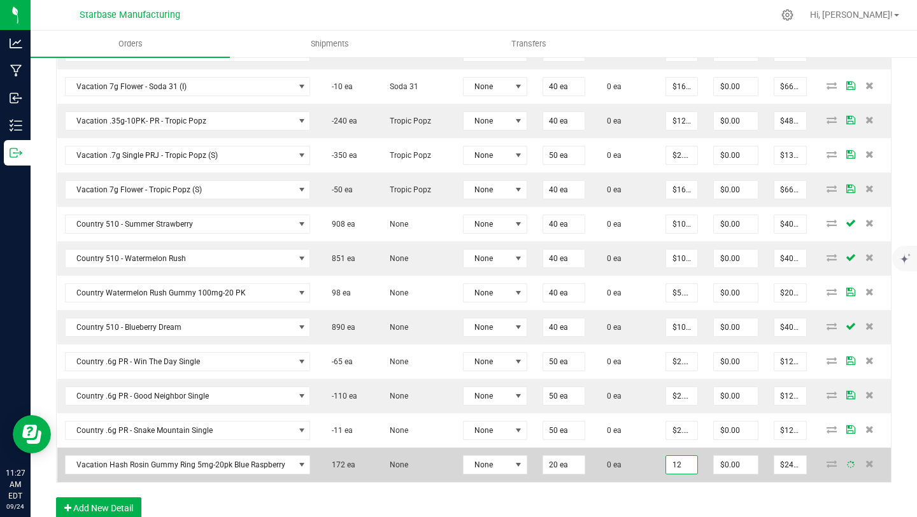
type input "8"
click at [685, 464] on input "12" at bounding box center [681, 465] width 31 height 18
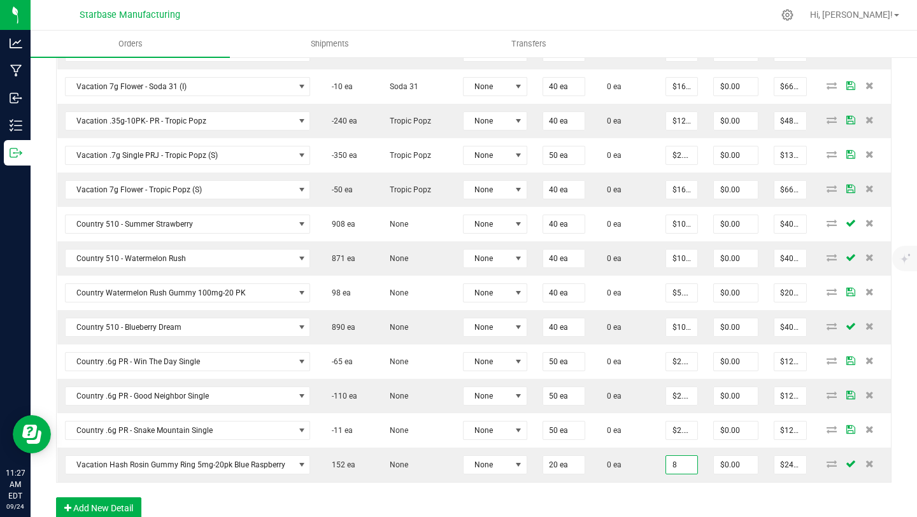
type input "$8.00000"
type input "$160.00"
click at [440, 497] on div "Order Details Print All Labels Item Sellable Strain Lot Number Qty Ordered Qty …" at bounding box center [473, 95] width 835 height 873
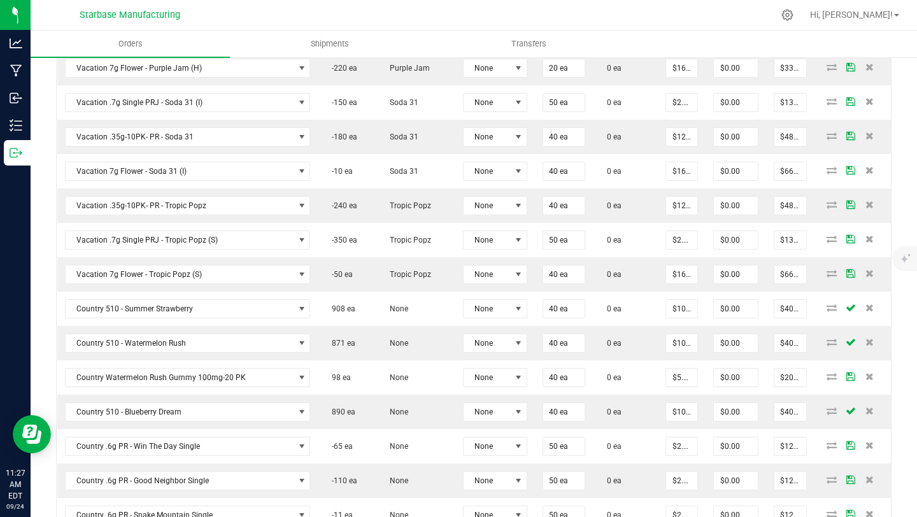
scroll to position [667, 0]
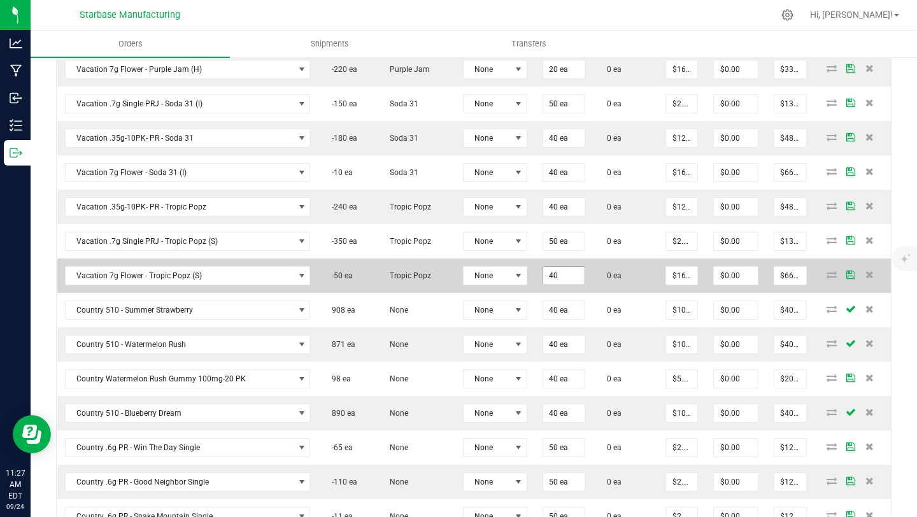
click at [550, 274] on input "40" at bounding box center [563, 276] width 41 height 18
click at [550, 275] on input "40" at bounding box center [563, 276] width 41 height 18
click at [548, 274] on input "40" at bounding box center [563, 276] width 41 height 18
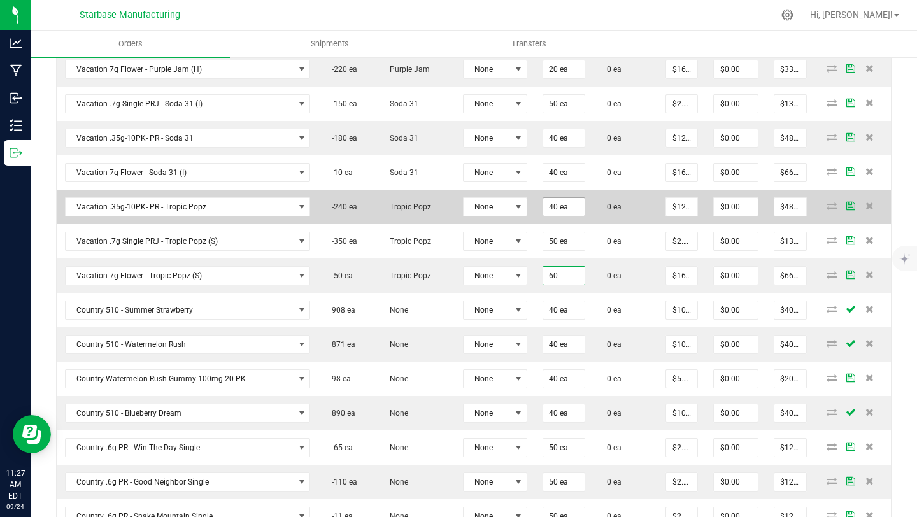
type input "60"
type input "40"
type input "60 ea"
type input "$990.00"
click at [549, 206] on input "40" at bounding box center [563, 207] width 41 height 18
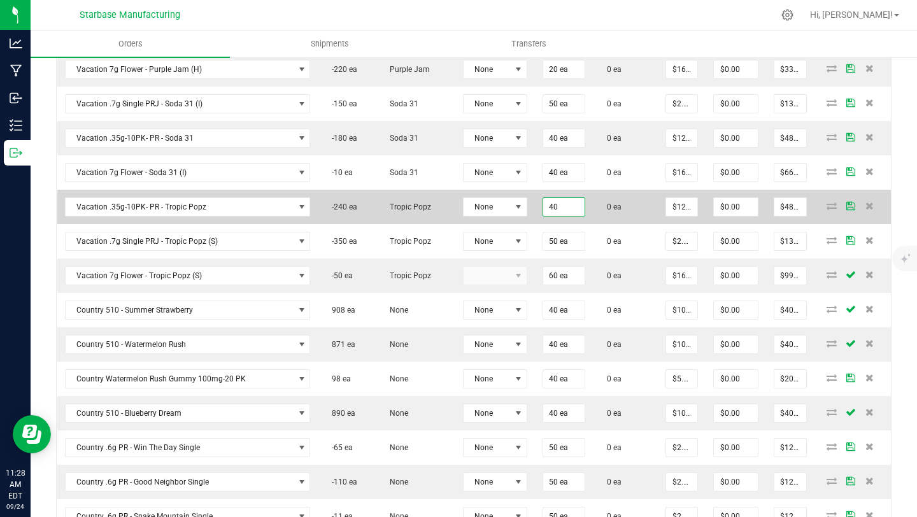
click at [548, 209] on input "40" at bounding box center [563, 207] width 41 height 18
type input "60 ea"
type input "12"
type input "$720.00"
click at [674, 209] on input "12" at bounding box center [681, 207] width 31 height 18
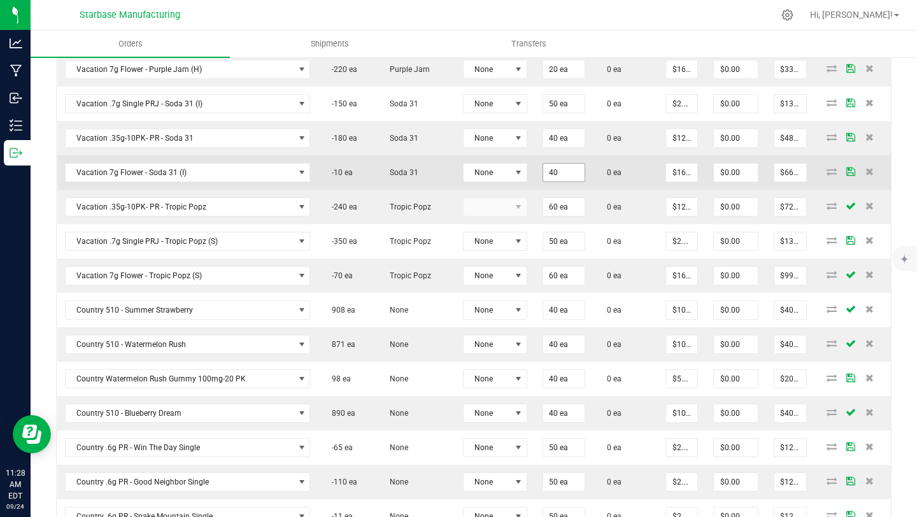
click at [547, 171] on input "40" at bounding box center [563, 173] width 41 height 18
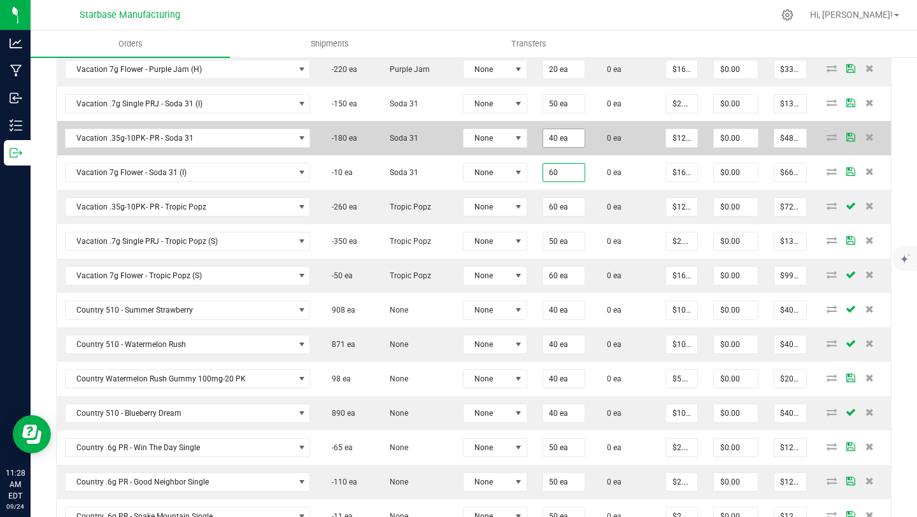
type input "60"
type input "40"
type input "60 ea"
type input "$990.00"
click at [549, 139] on input "40" at bounding box center [563, 138] width 41 height 18
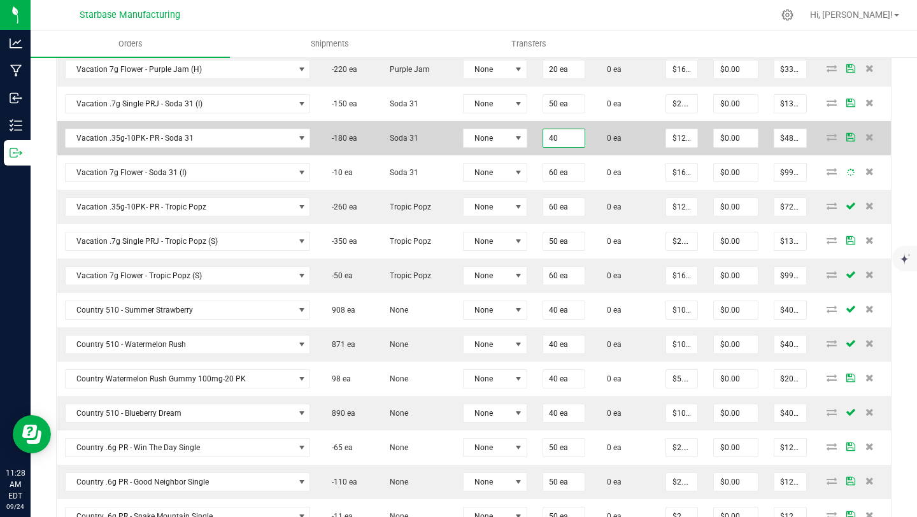
click at [549, 139] on input "40" at bounding box center [563, 138] width 41 height 18
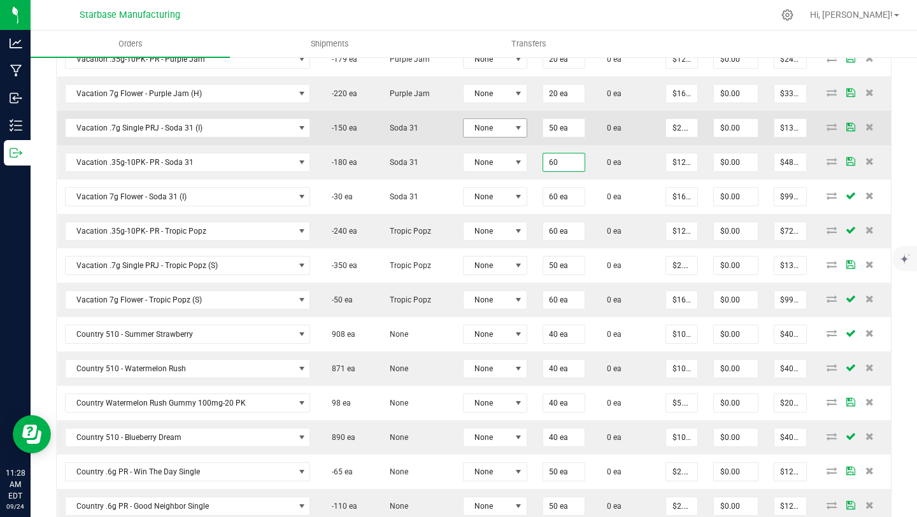
scroll to position [636, 0]
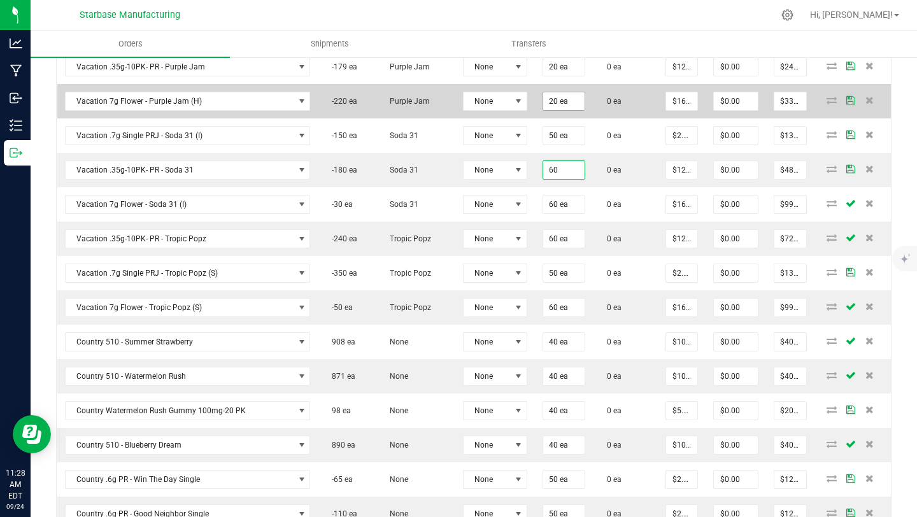
type input "60"
type input "20"
type input "60 ea"
type input "$720.00"
click at [546, 102] on input "20" at bounding box center [563, 101] width 41 height 18
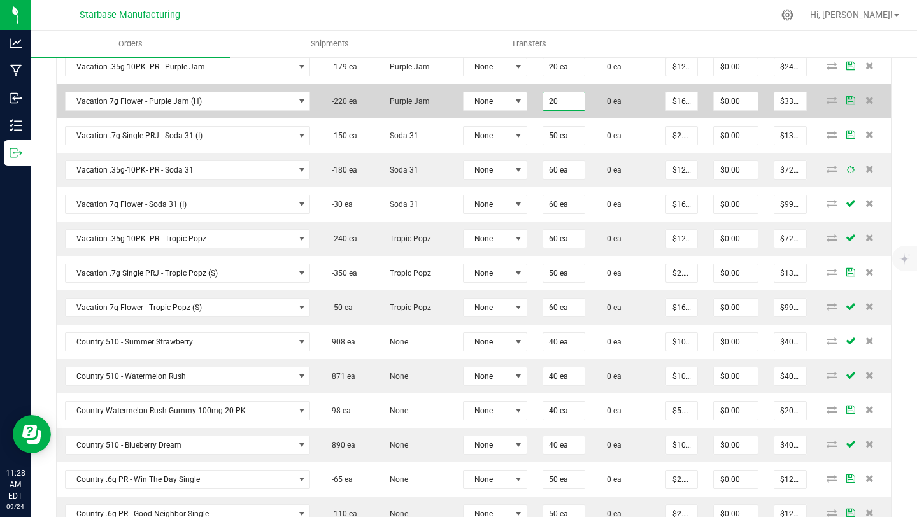
click at [546, 102] on input "20" at bounding box center [563, 101] width 41 height 18
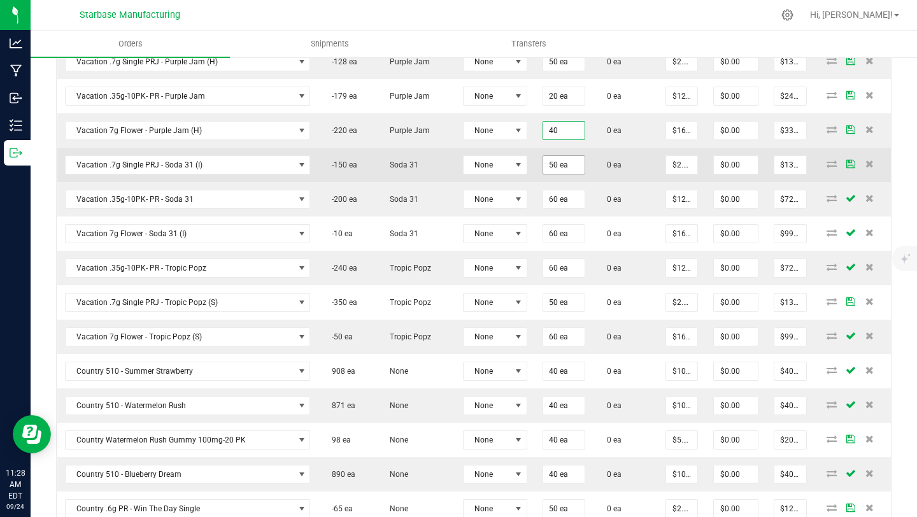
scroll to position [606, 0]
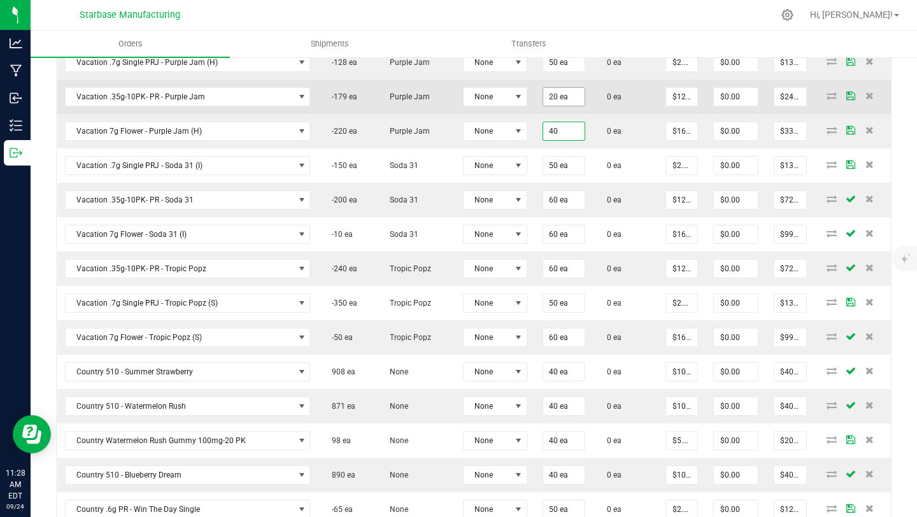
type input "40"
type input "20"
type input "40 ea"
type input "$660.00"
click at [548, 95] on input "20" at bounding box center [563, 97] width 41 height 18
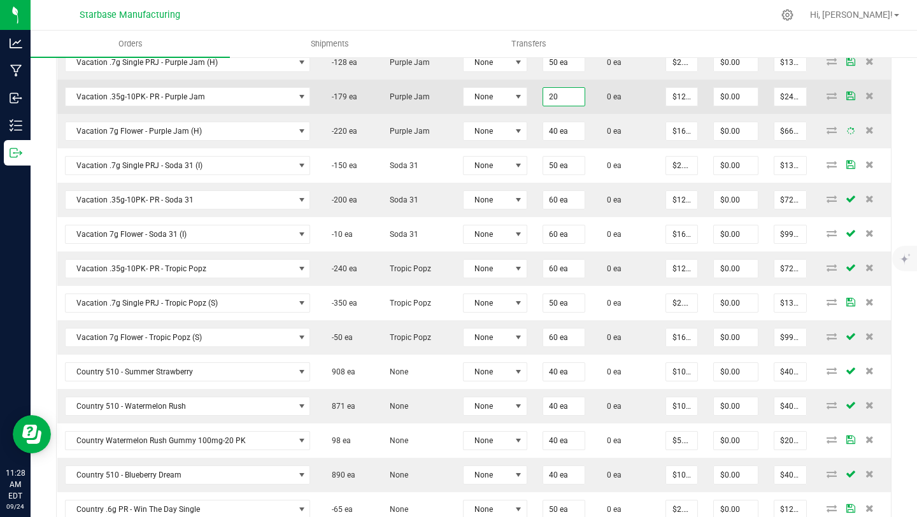
click at [548, 98] on input "20" at bounding box center [563, 97] width 41 height 18
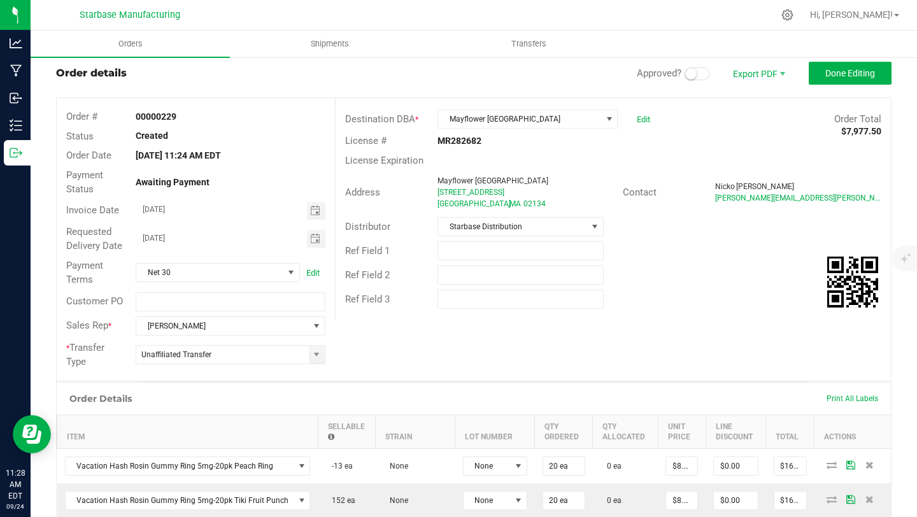
scroll to position [24, 0]
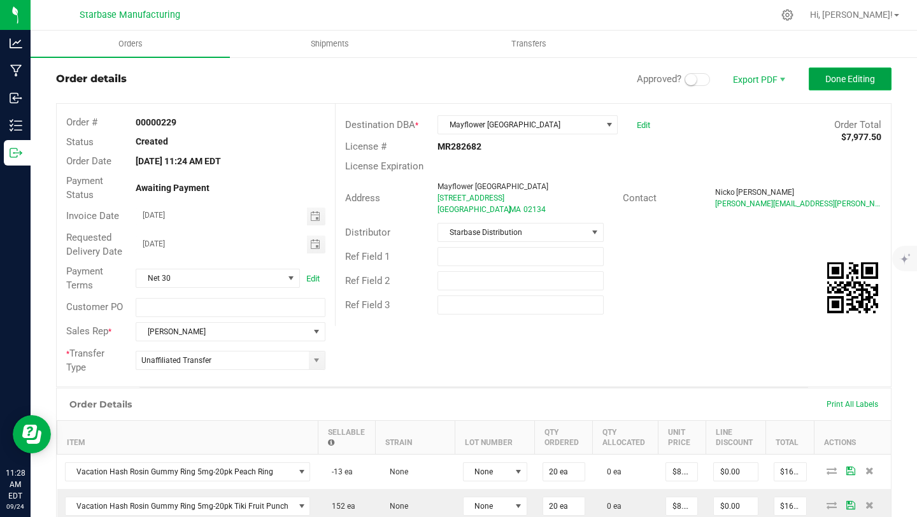
type input "40 ea"
type input "$480.00"
click at [848, 83] on span "Done Editing" at bounding box center [850, 79] width 50 height 10
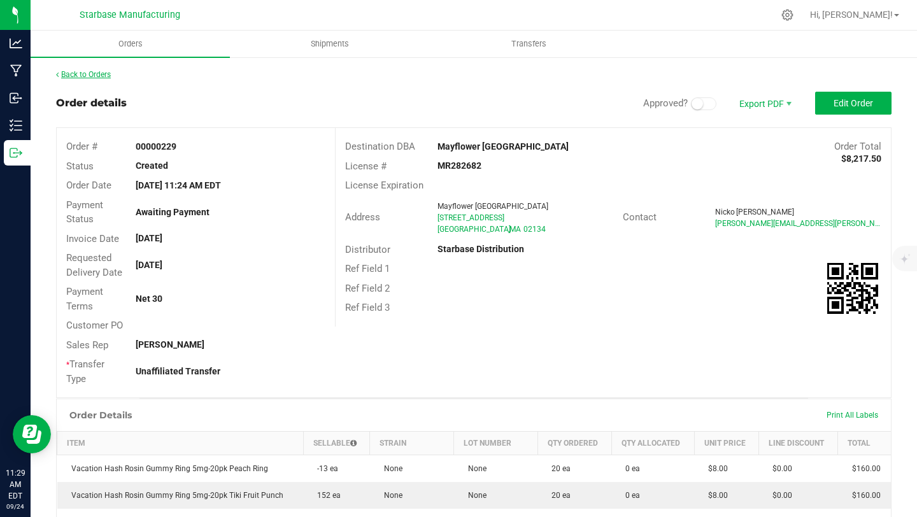
click at [97, 74] on link "Back to Orders" at bounding box center [83, 74] width 55 height 9
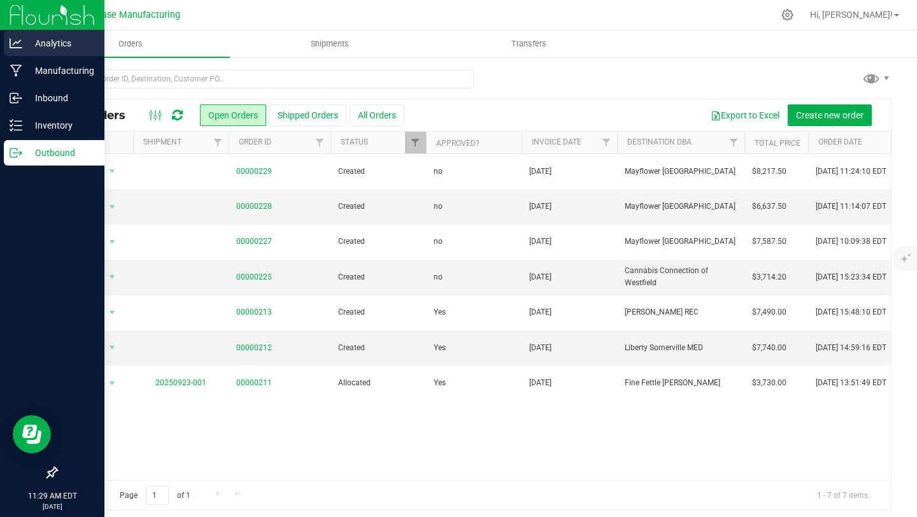
click at [46, 47] on p "Analytics" at bounding box center [60, 43] width 76 height 15
